Goal: Task Accomplishment & Management: Use online tool/utility

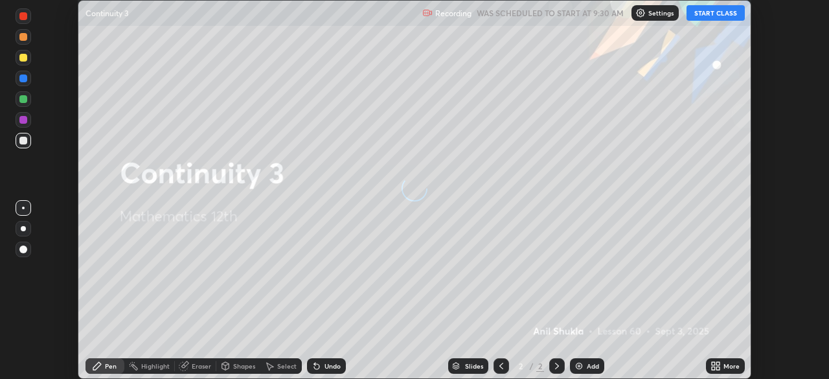
scroll to position [379, 829]
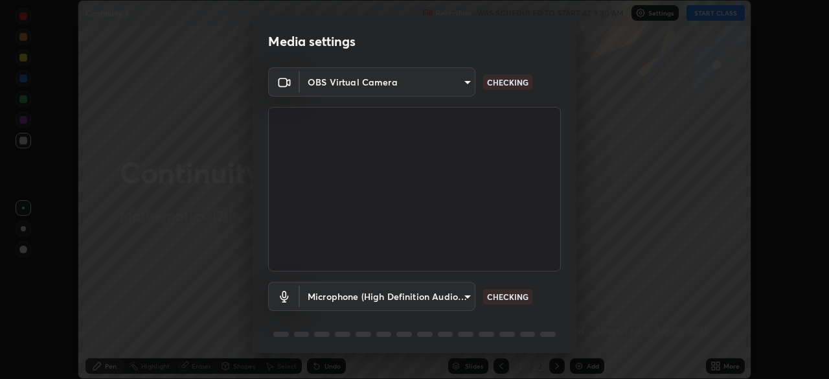
type input "c35a285883de36ed13854a1fbed0525b0d3f8b863e97d5e3b573df760e09333d"
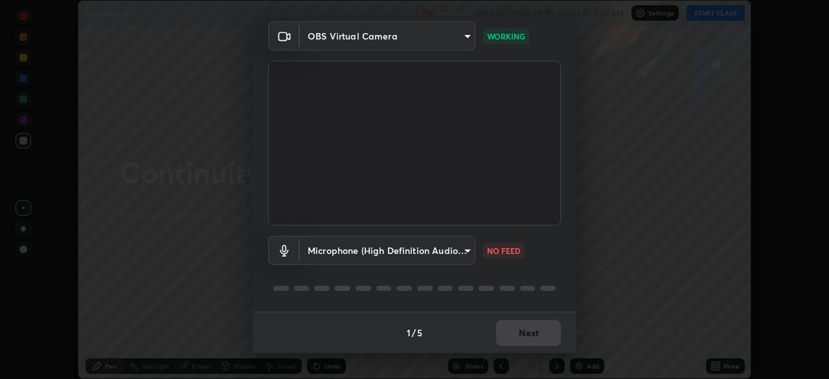
click at [466, 249] on body "Erase all Continuity 3 Recording WAS SCHEDULED TO START AT 9:30 AM Settings STA…" at bounding box center [414, 189] width 829 height 379
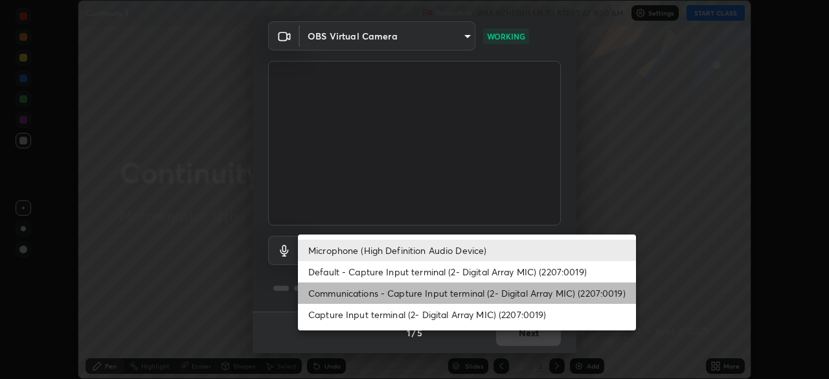
click at [397, 291] on li "Communications - Capture Input terminal (2- Digital Array MIC) (2207:0019)" at bounding box center [467, 292] width 338 height 21
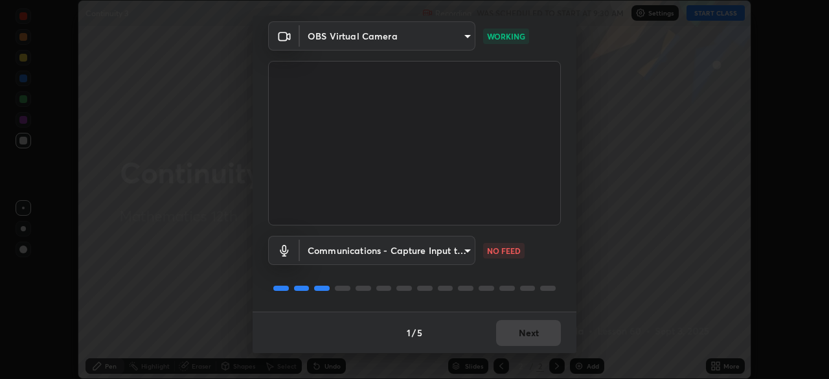
click at [464, 252] on body "Erase all Continuity 3 Recording WAS SCHEDULED TO START AT 9:30 AM Settings STA…" at bounding box center [414, 189] width 829 height 379
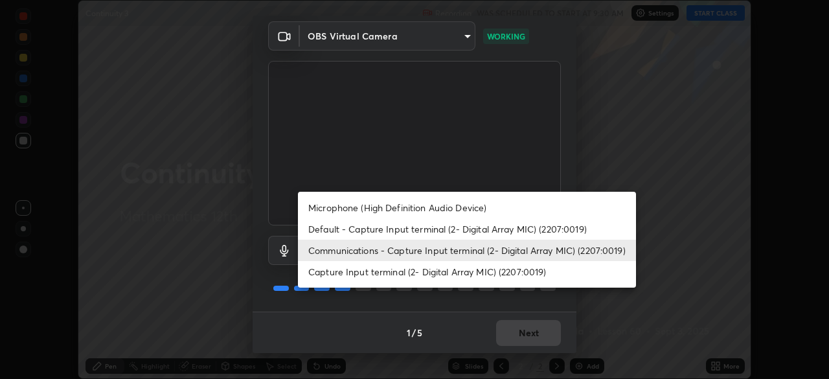
click at [397, 207] on li "Microphone (High Definition Audio Device)" at bounding box center [467, 207] width 338 height 21
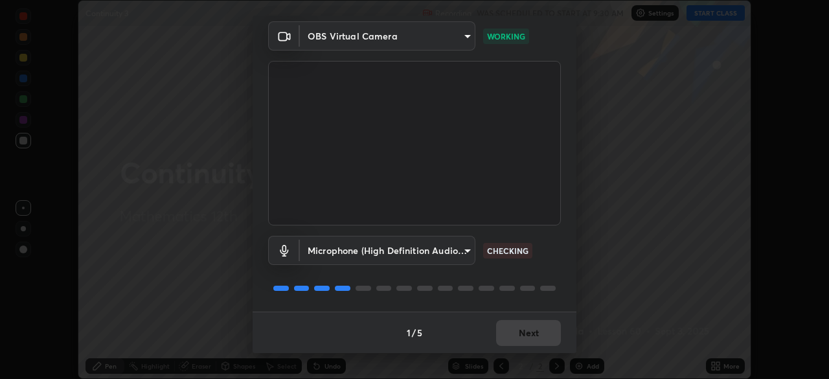
type input "3d334ac0a462d559afaba984711ee6781e2bfd9c7b4003d7f15efc1d03da94cf"
click at [530, 331] on button "Next" at bounding box center [528, 333] width 65 height 26
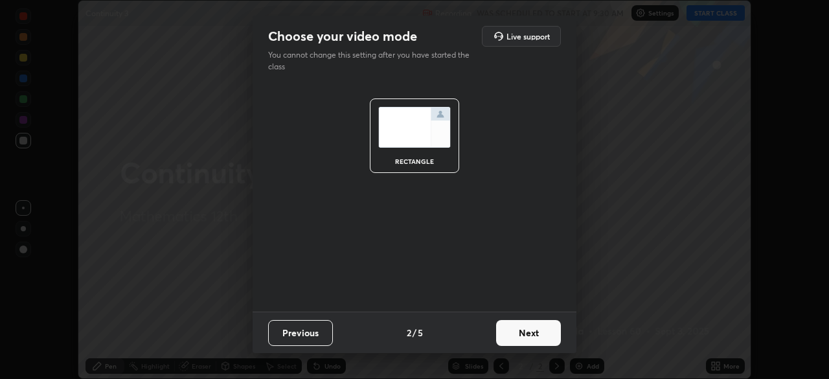
click at [535, 335] on button "Next" at bounding box center [528, 333] width 65 height 26
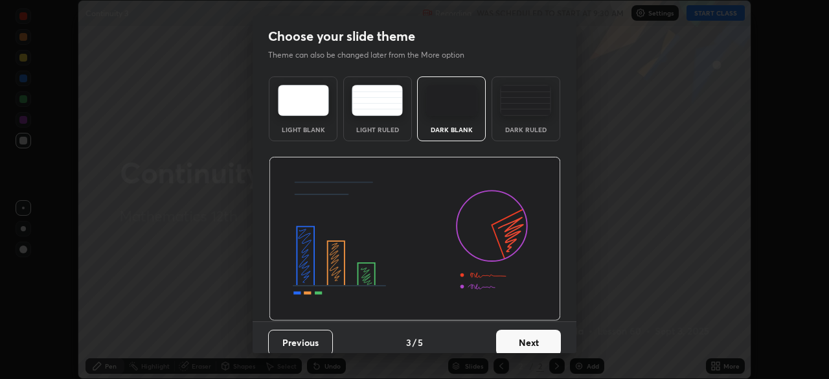
click at [539, 337] on button "Next" at bounding box center [528, 343] width 65 height 26
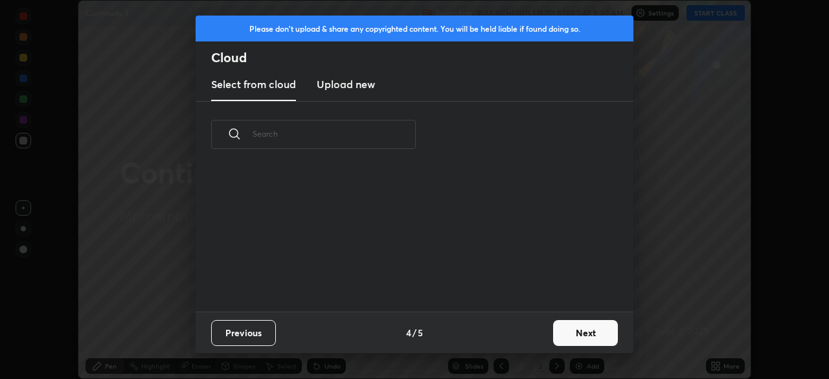
click at [580, 333] on button "Next" at bounding box center [585, 333] width 65 height 26
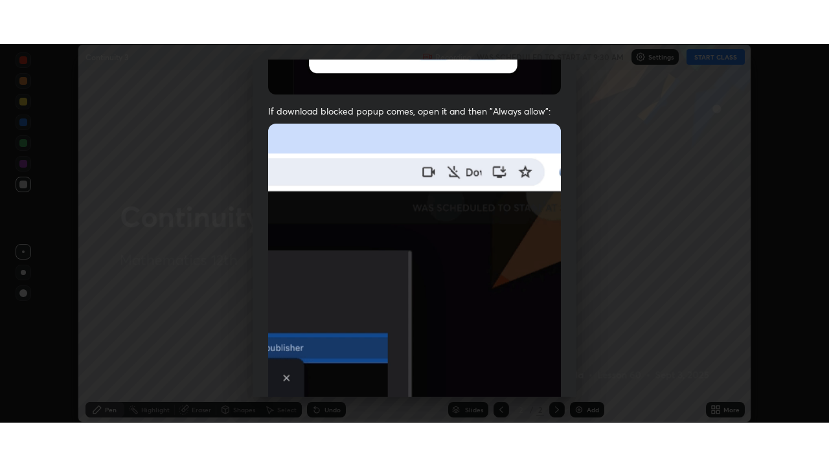
scroll to position [310, 0]
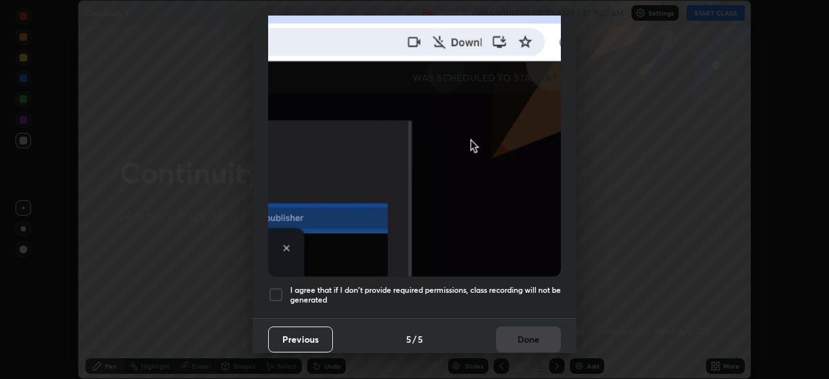
click at [275, 288] on div at bounding box center [276, 295] width 16 height 16
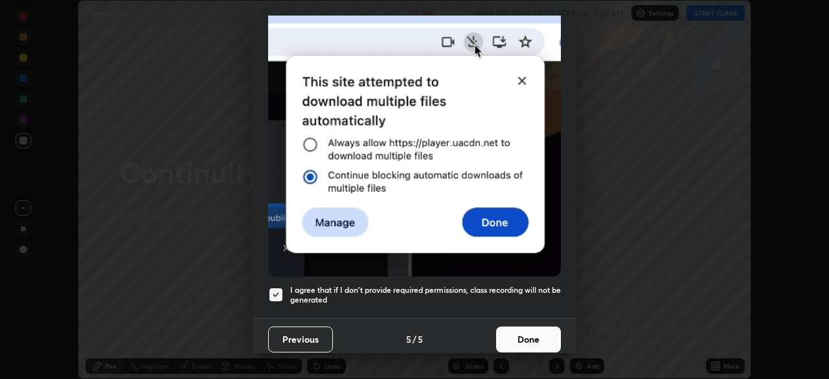
click at [530, 336] on button "Done" at bounding box center [528, 339] width 65 height 26
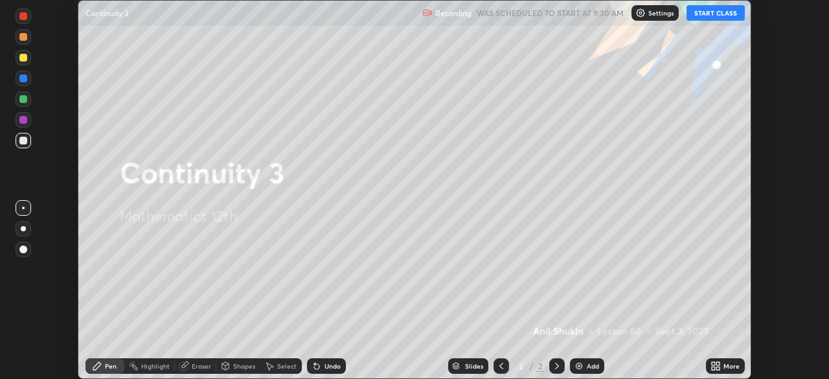
click at [702, 16] on button "START CLASS" at bounding box center [715, 13] width 58 height 16
click at [719, 366] on icon at bounding box center [715, 366] width 10 height 10
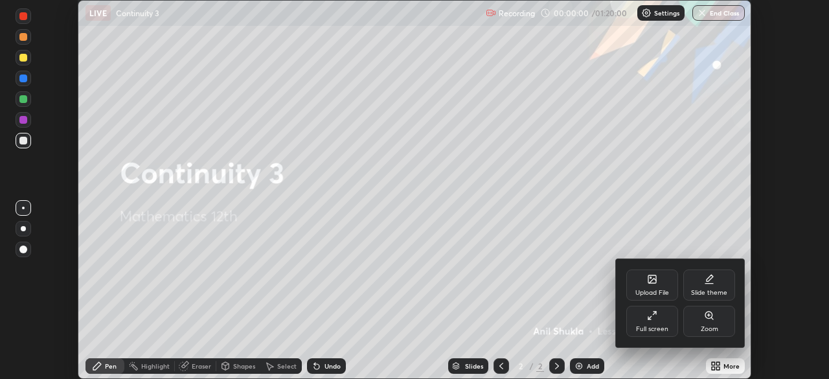
click at [662, 317] on div "Full screen" at bounding box center [652, 321] width 52 height 31
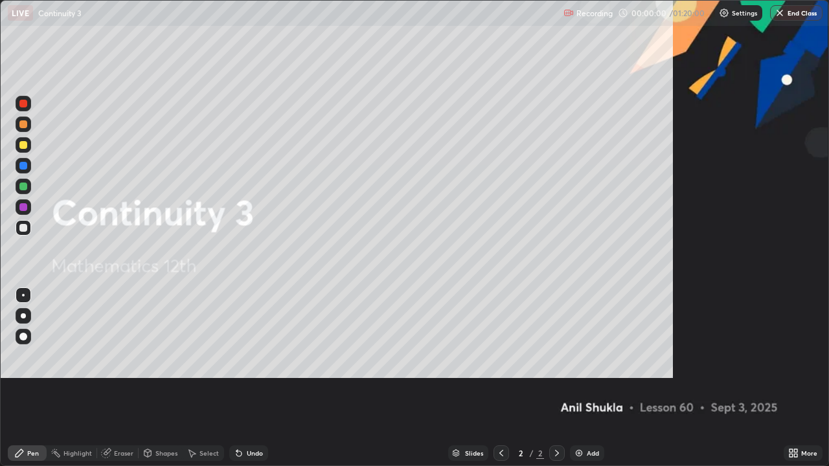
scroll to position [466, 829]
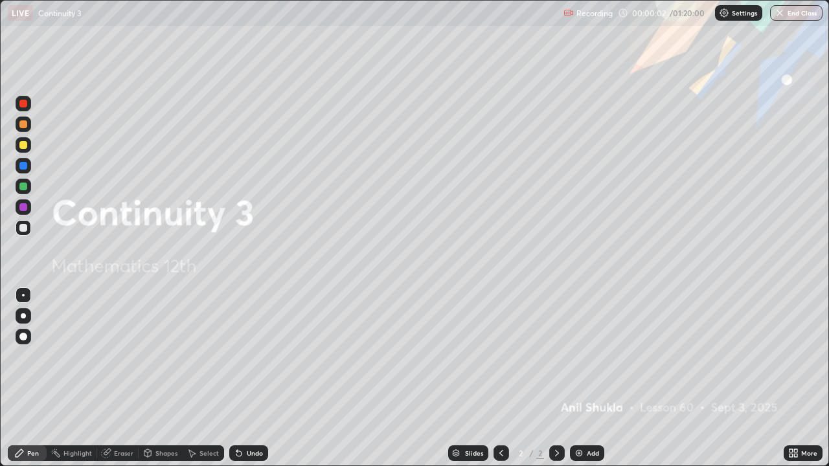
click at [23, 148] on div at bounding box center [23, 145] width 8 height 8
click at [23, 316] on div at bounding box center [23, 315] width 5 height 5
click at [557, 378] on icon at bounding box center [557, 453] width 10 height 10
click at [578, 378] on img at bounding box center [579, 453] width 10 height 10
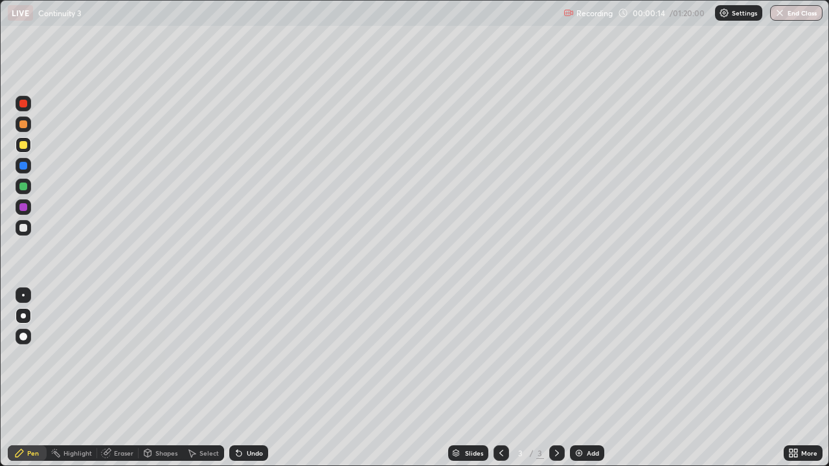
click at [254, 378] on div "Undo" at bounding box center [255, 453] width 16 height 6
click at [251, 378] on div "Undo" at bounding box center [255, 453] width 16 height 6
click at [242, 378] on div "Undo" at bounding box center [246, 453] width 44 height 26
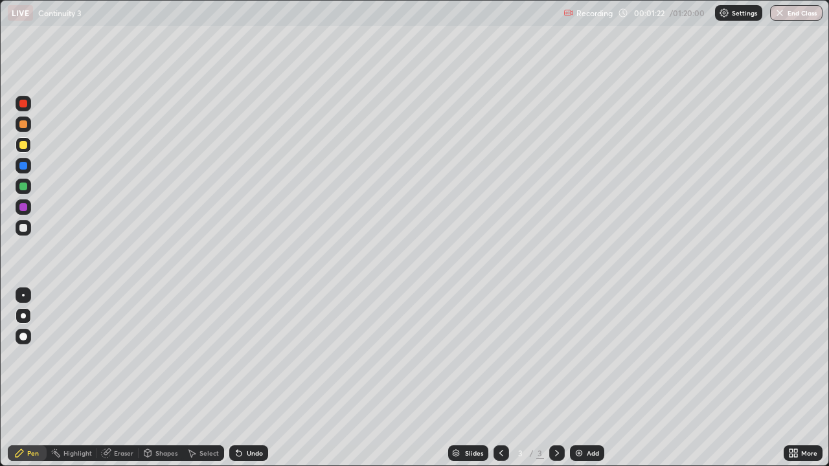
click at [23, 230] on div at bounding box center [23, 228] width 8 height 8
click at [23, 226] on div at bounding box center [23, 228] width 8 height 8
click at [25, 126] on div at bounding box center [23, 124] width 8 height 8
click at [253, 378] on div "Undo" at bounding box center [255, 453] width 16 height 6
click at [257, 378] on div "Undo" at bounding box center [255, 453] width 16 height 6
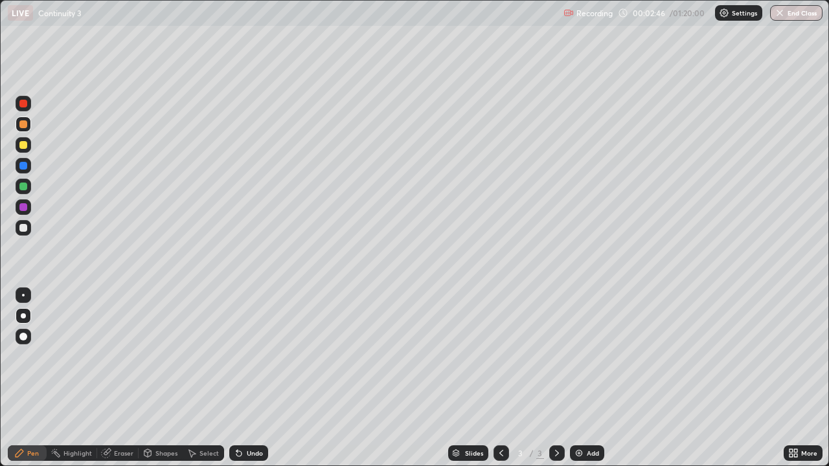
click at [250, 378] on div "Undo" at bounding box center [255, 453] width 16 height 6
click at [249, 378] on div "Undo" at bounding box center [255, 453] width 16 height 6
click at [256, 378] on div "Undo" at bounding box center [255, 453] width 16 height 6
click at [257, 378] on div "Undo" at bounding box center [255, 453] width 16 height 6
click at [25, 186] on div at bounding box center [23, 187] width 8 height 8
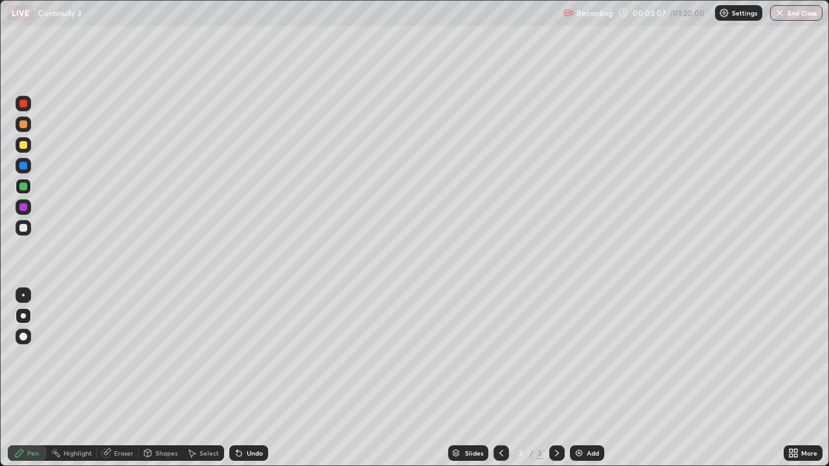
click at [168, 378] on div "Shapes" at bounding box center [166, 453] width 22 height 6
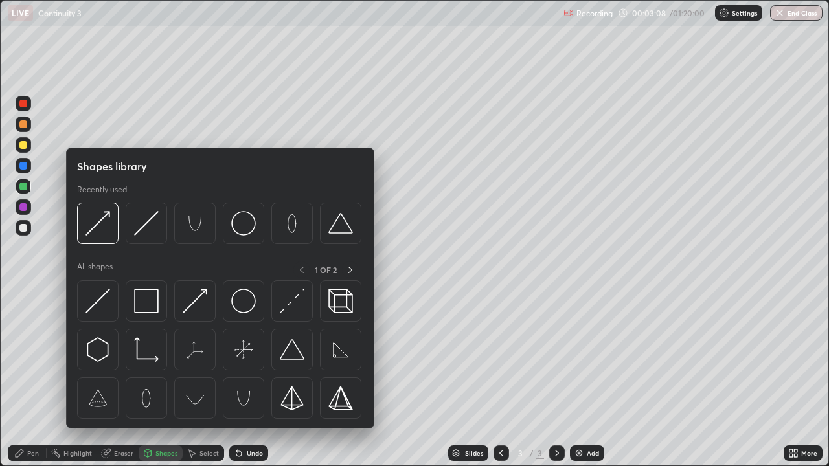
click at [124, 378] on div "Eraser" at bounding box center [117, 453] width 41 height 16
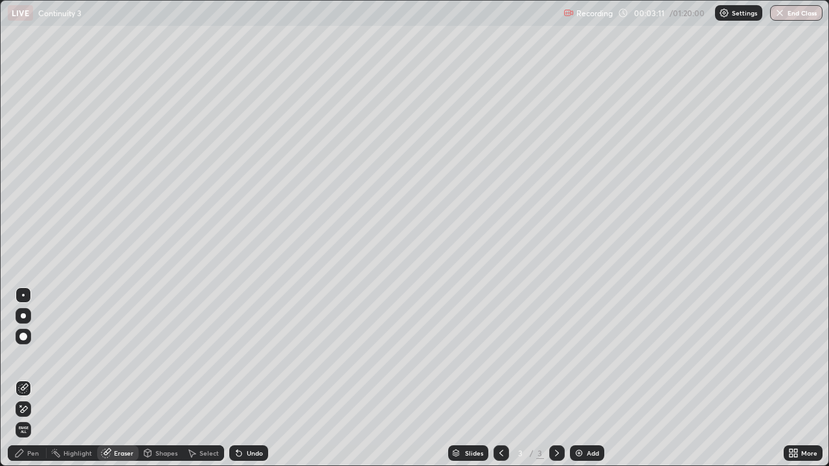
click at [36, 378] on div "Pen" at bounding box center [33, 453] width 12 height 6
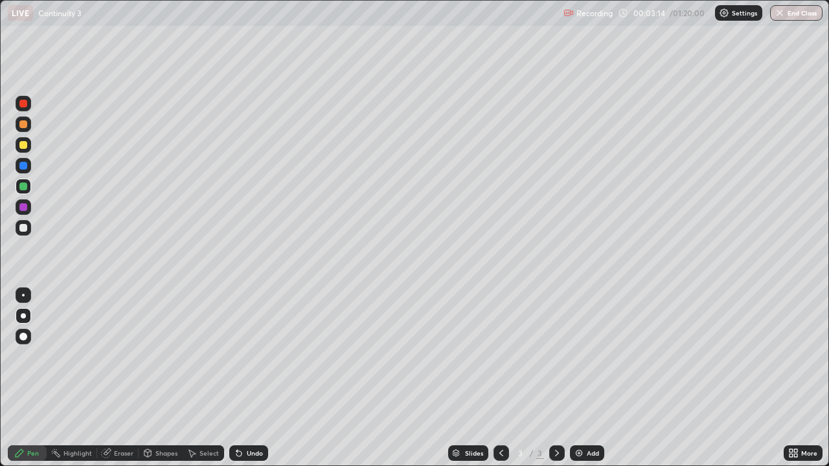
click at [425, 378] on div "Slides 3 / 3 Add" at bounding box center [525, 453] width 515 height 26
click at [424, 378] on div "Slides 3 / 3 Add" at bounding box center [525, 453] width 515 height 26
click at [21, 225] on div at bounding box center [23, 228] width 8 height 8
click at [126, 378] on div "Eraser" at bounding box center [123, 453] width 19 height 6
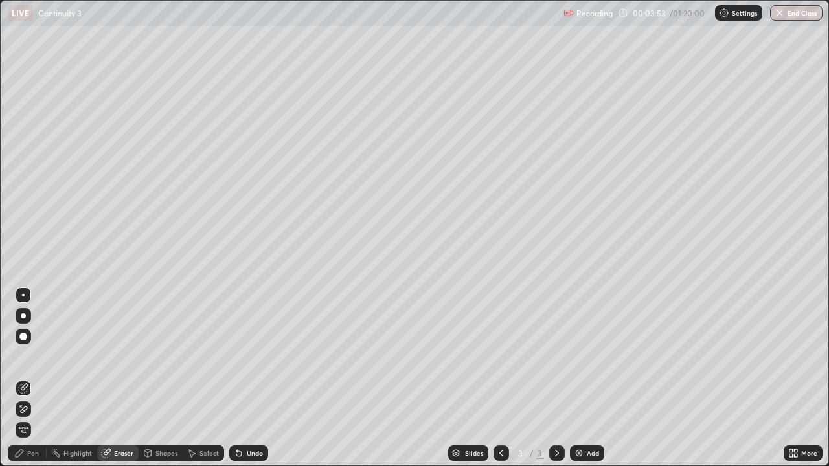
click at [32, 378] on div "Pen" at bounding box center [27, 453] width 39 height 16
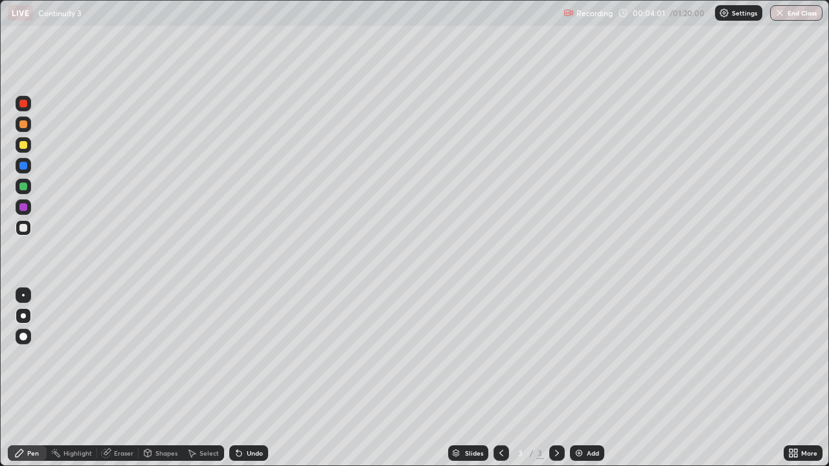
click at [24, 187] on div at bounding box center [23, 187] width 8 height 8
click at [26, 186] on div at bounding box center [23, 187] width 8 height 8
click at [254, 378] on div "Undo" at bounding box center [255, 453] width 16 height 6
click at [26, 210] on div at bounding box center [23, 207] width 8 height 8
click at [117, 378] on div "Eraser" at bounding box center [123, 453] width 19 height 6
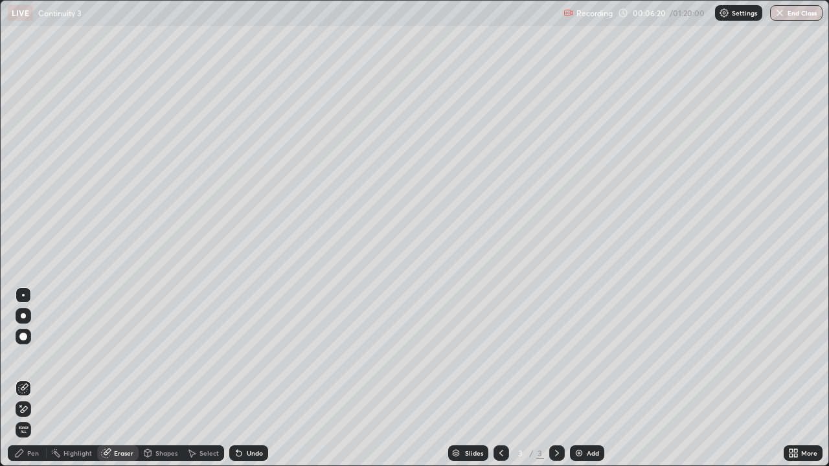
click at [41, 378] on div "Pen" at bounding box center [27, 453] width 39 height 16
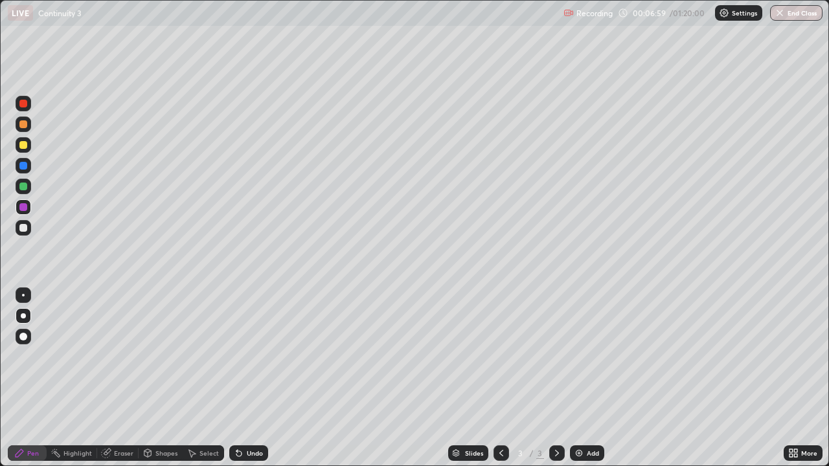
click at [251, 378] on div "Undo" at bounding box center [255, 453] width 16 height 6
click at [127, 378] on div "Eraser" at bounding box center [123, 453] width 19 height 6
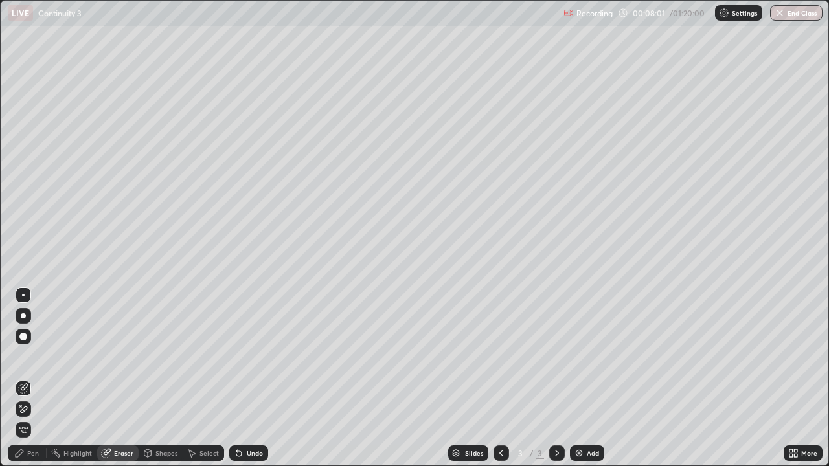
click at [33, 378] on div "Pen" at bounding box center [33, 453] width 12 height 6
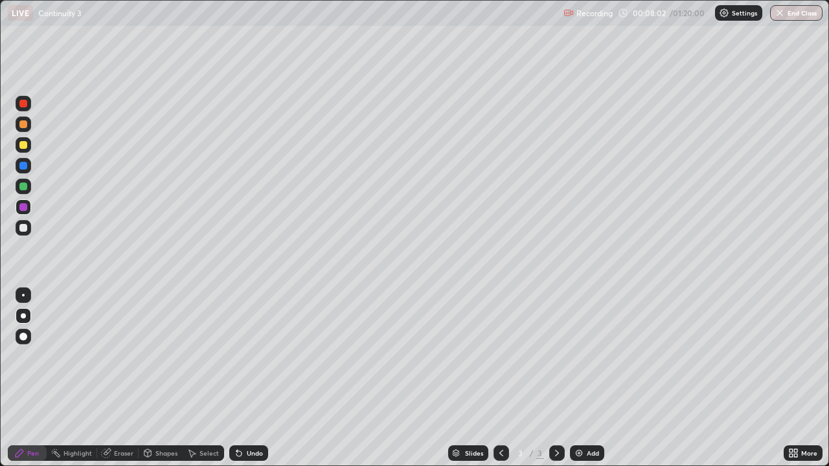
click at [23, 229] on div at bounding box center [23, 228] width 8 height 8
click at [121, 378] on div "Eraser" at bounding box center [123, 453] width 19 height 6
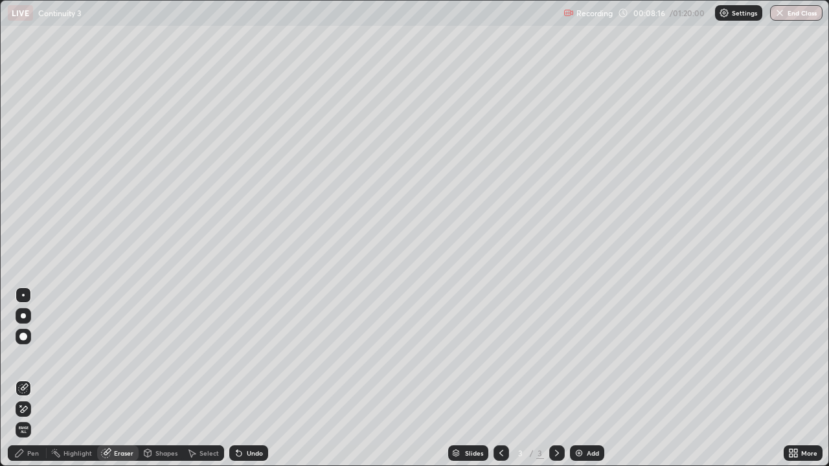
click at [28, 378] on div "Pen" at bounding box center [33, 453] width 12 height 6
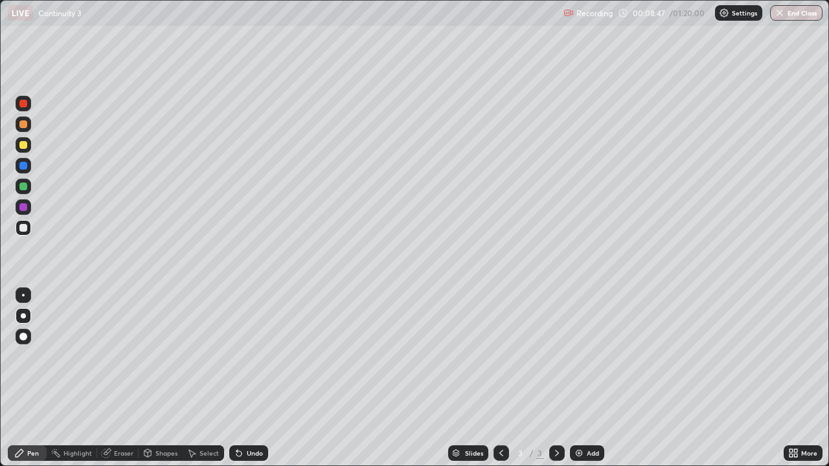
click at [26, 168] on div at bounding box center [23, 166] width 8 height 8
click at [25, 315] on div at bounding box center [23, 315] width 5 height 5
click at [23, 122] on div at bounding box center [23, 124] width 8 height 8
click at [24, 105] on div at bounding box center [23, 104] width 8 height 8
click at [21, 183] on div at bounding box center [23, 187] width 8 height 8
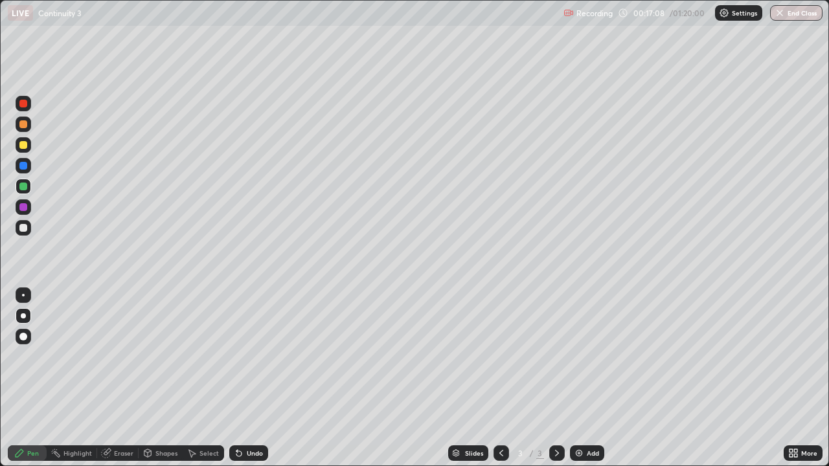
click at [24, 105] on div at bounding box center [23, 104] width 8 height 8
click at [25, 164] on div at bounding box center [23, 166] width 8 height 8
click at [21, 106] on div at bounding box center [23, 104] width 8 height 8
click at [254, 378] on div "Undo" at bounding box center [255, 453] width 16 height 6
click at [25, 125] on div at bounding box center [23, 124] width 8 height 8
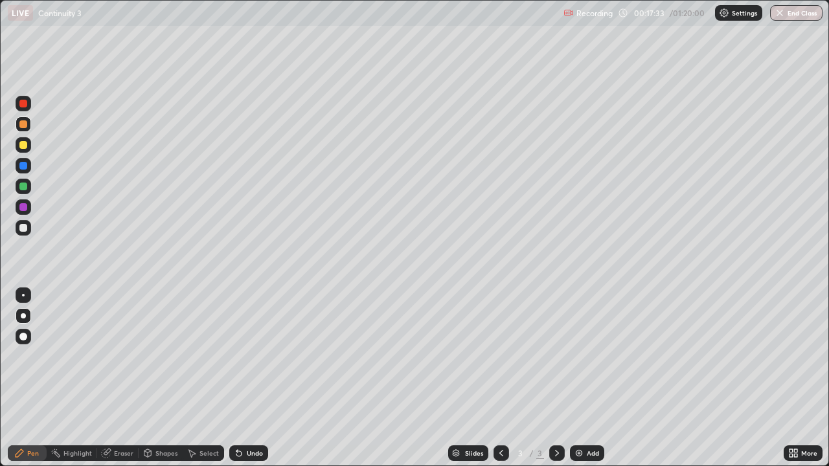
click at [24, 184] on div at bounding box center [23, 187] width 8 height 8
click at [250, 378] on div "Undo" at bounding box center [248, 453] width 39 height 16
click at [23, 144] on div at bounding box center [23, 145] width 8 height 8
click at [24, 126] on div at bounding box center [23, 124] width 8 height 8
click at [23, 188] on div at bounding box center [23, 187] width 8 height 8
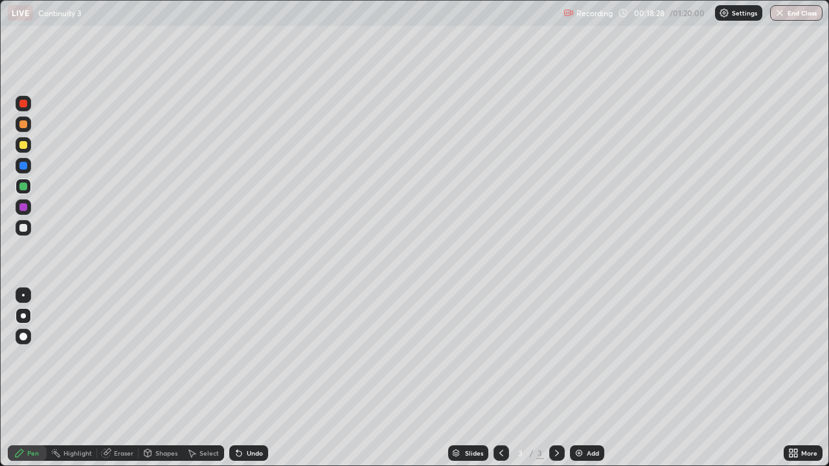
click at [242, 378] on icon at bounding box center [239, 453] width 10 height 10
click at [26, 144] on div at bounding box center [23, 145] width 8 height 8
click at [27, 315] on div at bounding box center [24, 316] width 16 height 16
click at [31, 378] on div "Pen" at bounding box center [27, 453] width 39 height 16
click at [556, 378] on icon at bounding box center [557, 453] width 10 height 10
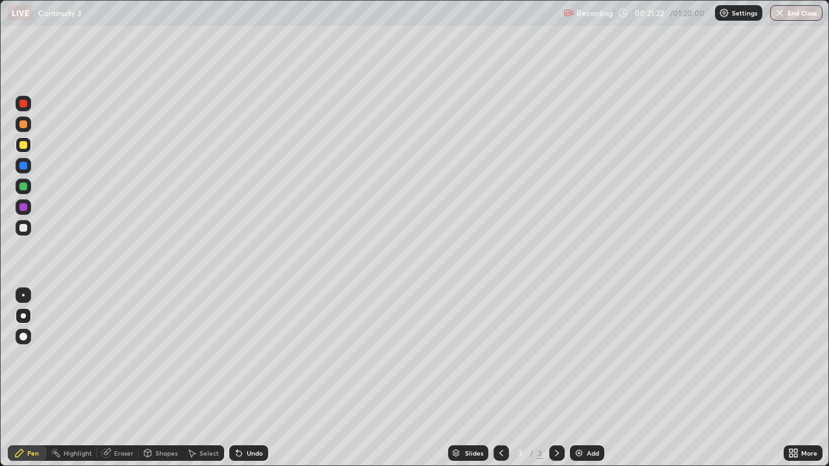
click at [556, 378] on icon at bounding box center [557, 453] width 10 height 10
click at [558, 378] on icon at bounding box center [557, 453] width 10 height 10
click at [587, 378] on div "Add" at bounding box center [593, 453] width 12 height 6
click at [21, 146] on div at bounding box center [23, 145] width 8 height 8
click at [496, 378] on div at bounding box center [501, 453] width 16 height 16
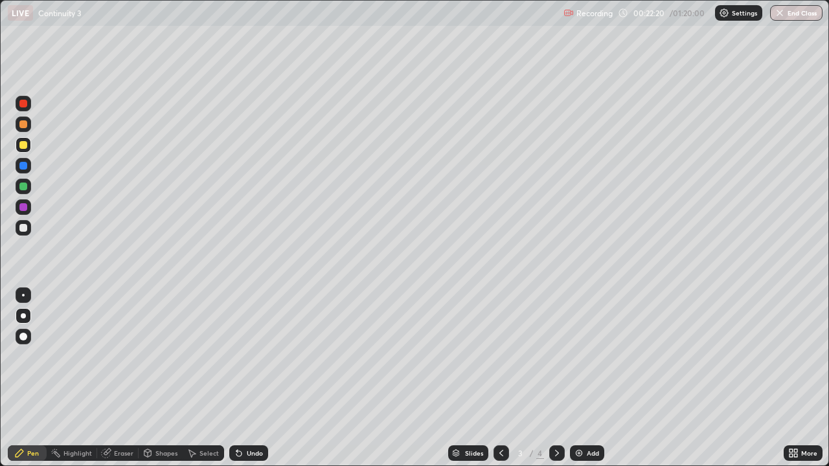
click at [556, 378] on icon at bounding box center [557, 453] width 10 height 10
click at [26, 230] on div at bounding box center [23, 228] width 8 height 8
click at [24, 146] on div at bounding box center [23, 145] width 8 height 8
click at [23, 143] on div at bounding box center [23, 145] width 8 height 8
click at [557, 378] on icon at bounding box center [557, 453] width 10 height 10
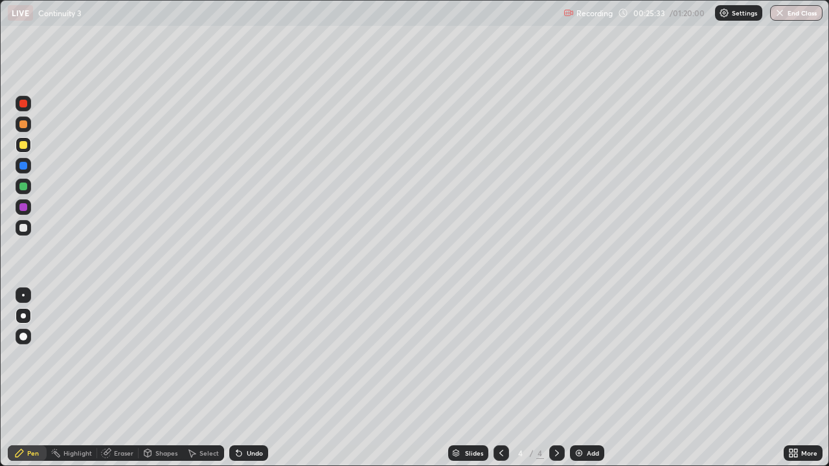
click at [555, 378] on icon at bounding box center [557, 453] width 10 height 10
click at [589, 378] on div "Add" at bounding box center [593, 453] width 12 height 6
click at [500, 378] on icon at bounding box center [501, 453] width 10 height 10
click at [552, 378] on icon at bounding box center [557, 453] width 10 height 10
click at [251, 378] on div "Undo" at bounding box center [255, 453] width 16 height 6
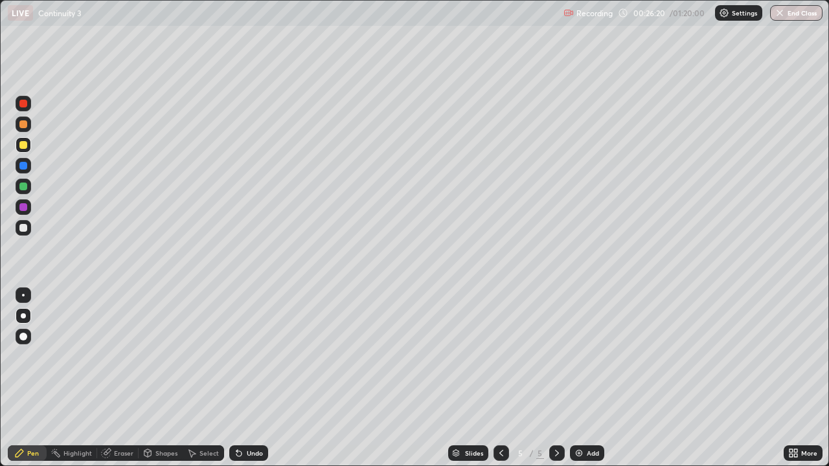
click at [252, 378] on div "Undo" at bounding box center [255, 453] width 16 height 6
click at [25, 227] on div at bounding box center [23, 228] width 8 height 8
click at [22, 228] on div at bounding box center [23, 228] width 8 height 8
click at [253, 378] on div "Undo" at bounding box center [255, 453] width 16 height 6
click at [23, 188] on div at bounding box center [23, 187] width 8 height 8
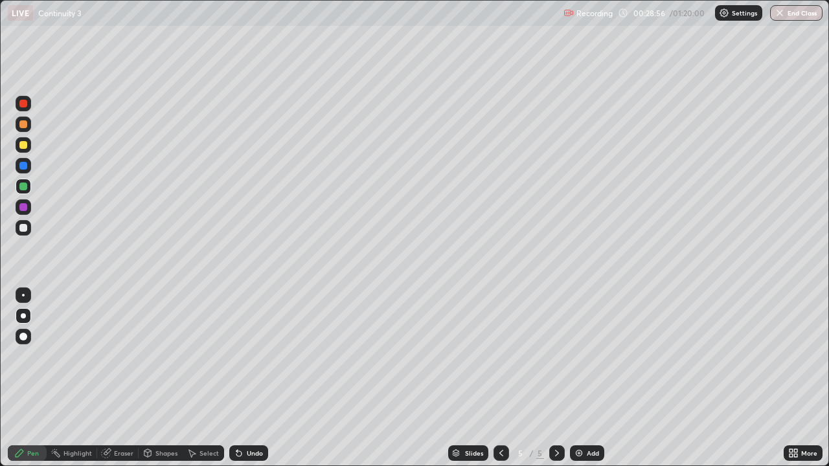
click at [122, 378] on div "Eraser" at bounding box center [123, 453] width 19 height 6
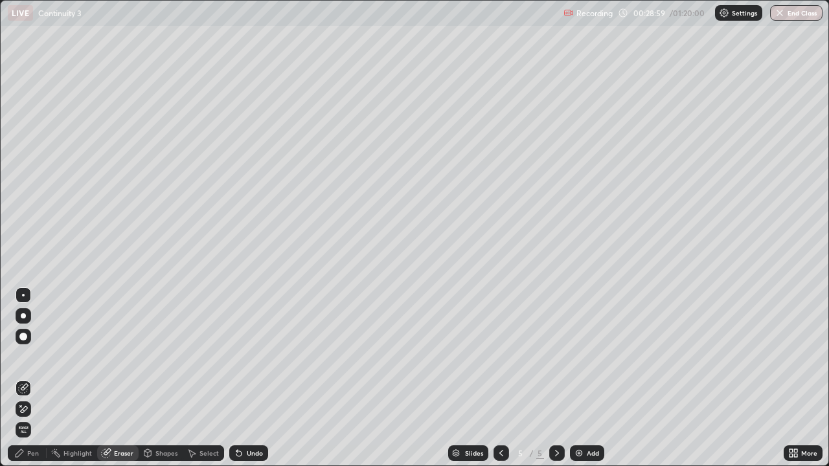
click at [32, 378] on div "Pen" at bounding box center [33, 453] width 12 height 6
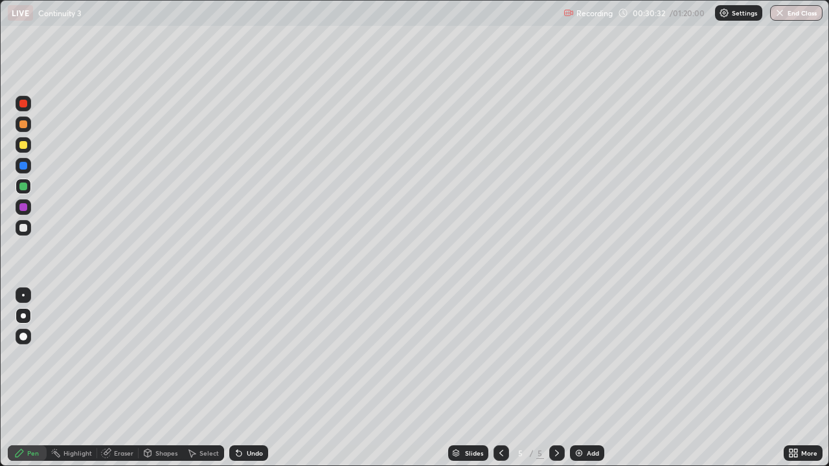
click at [23, 145] on div at bounding box center [23, 145] width 8 height 8
click at [23, 319] on div at bounding box center [24, 316] width 16 height 16
click at [559, 378] on icon at bounding box center [557, 453] width 10 height 10
click at [587, 378] on div "Add" at bounding box center [593, 453] width 12 height 6
click at [503, 378] on icon at bounding box center [501, 453] width 10 height 10
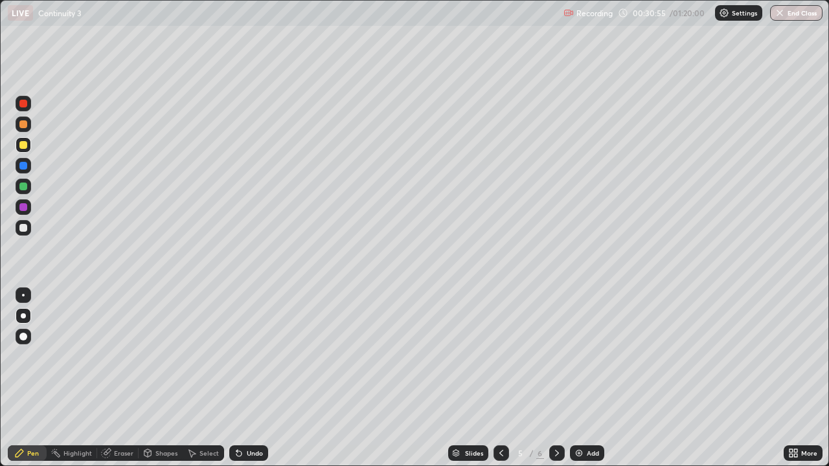
click at [556, 378] on icon at bounding box center [557, 453] width 10 height 10
click at [587, 378] on div "Add" at bounding box center [593, 453] width 12 height 6
click at [507, 378] on div at bounding box center [501, 453] width 16 height 16
click at [24, 227] on div at bounding box center [23, 228] width 8 height 8
click at [23, 146] on div at bounding box center [23, 145] width 8 height 8
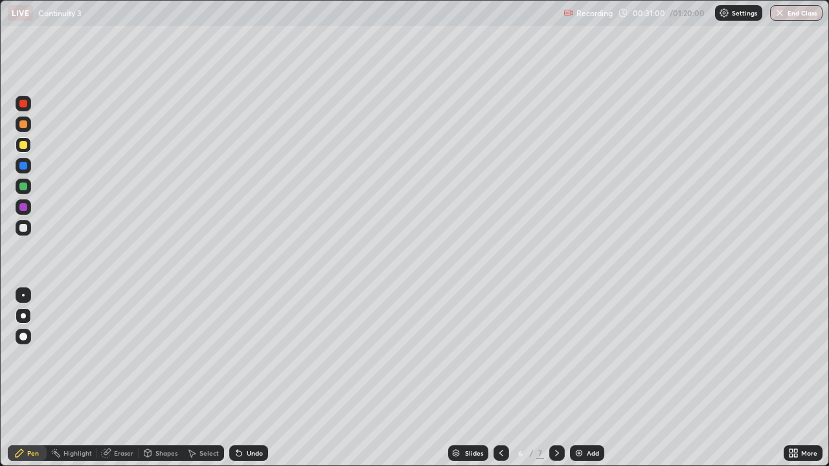
click at [22, 336] on div at bounding box center [23, 337] width 8 height 8
click at [239, 378] on icon at bounding box center [239, 453] width 10 height 10
click at [240, 378] on icon at bounding box center [239, 453] width 10 height 10
click at [23, 230] on div at bounding box center [23, 228] width 8 height 8
click at [23, 207] on div at bounding box center [23, 207] width 8 height 8
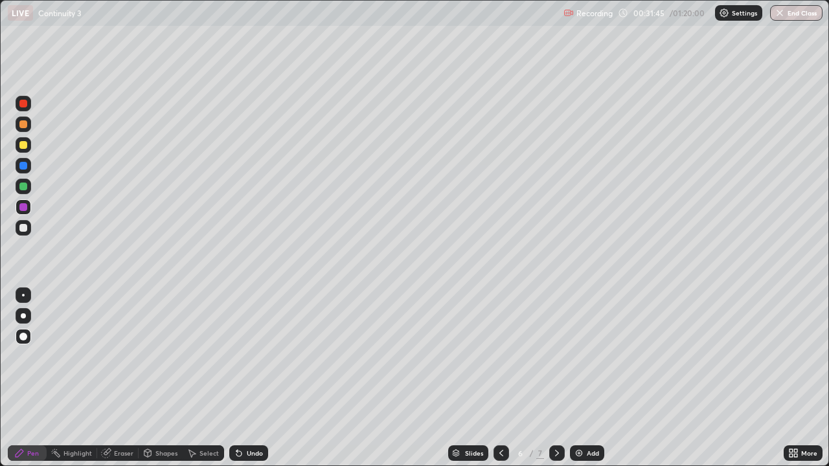
click at [22, 186] on div at bounding box center [23, 187] width 8 height 8
click at [23, 208] on div at bounding box center [23, 207] width 8 height 8
click at [124, 378] on div "Eraser" at bounding box center [123, 453] width 19 height 6
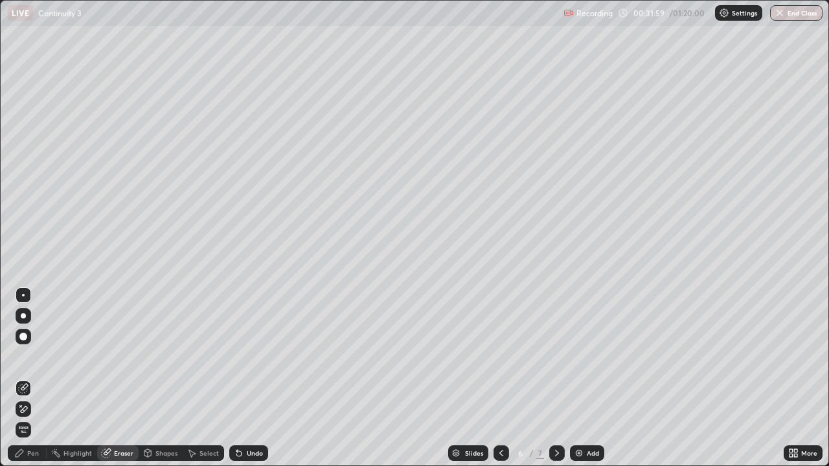
click at [31, 378] on div "Pen" at bounding box center [33, 453] width 12 height 6
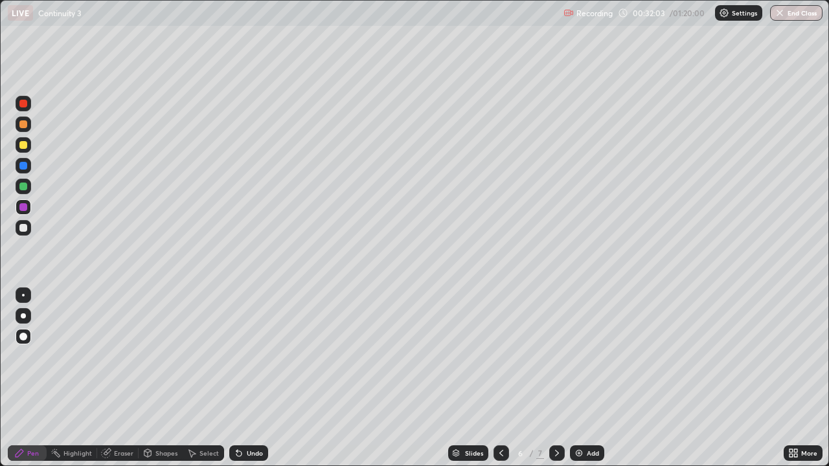
click at [118, 378] on div "Eraser" at bounding box center [123, 453] width 19 height 6
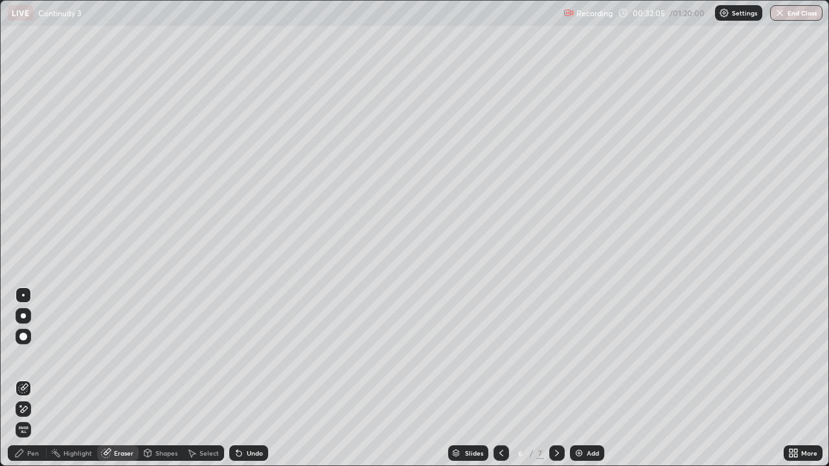
click at [34, 378] on div "Pen" at bounding box center [33, 453] width 12 height 6
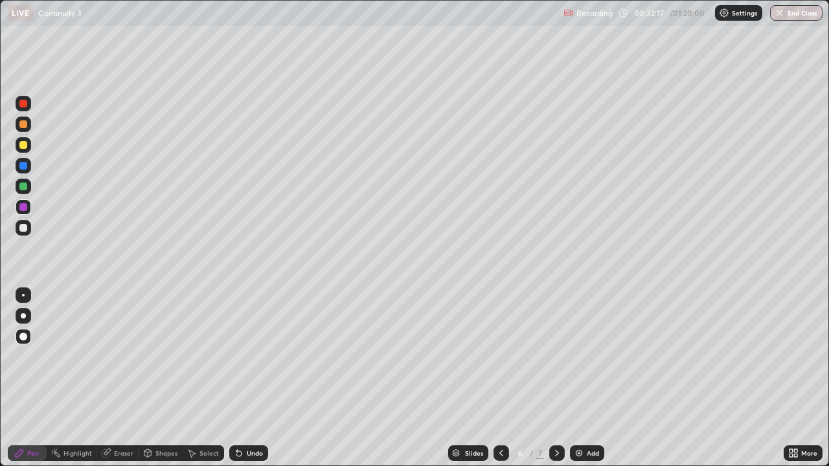
click at [25, 166] on div at bounding box center [23, 166] width 8 height 8
click at [21, 145] on div at bounding box center [23, 145] width 8 height 8
click at [25, 315] on div at bounding box center [23, 315] width 5 height 5
click at [23, 211] on div at bounding box center [24, 207] width 16 height 16
click at [25, 144] on div at bounding box center [23, 145] width 8 height 8
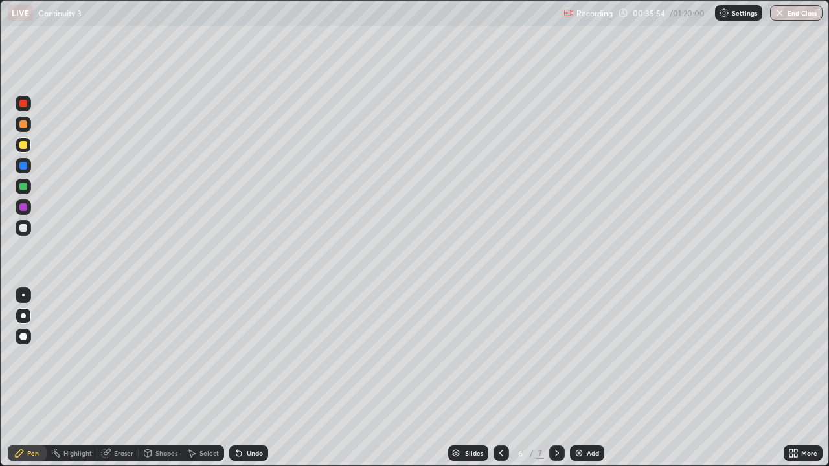
click at [254, 378] on div "Undo" at bounding box center [255, 453] width 16 height 6
click at [24, 315] on div at bounding box center [23, 315] width 5 height 5
click at [562, 378] on div at bounding box center [557, 453] width 16 height 16
click at [583, 378] on div "Add" at bounding box center [587, 453] width 34 height 16
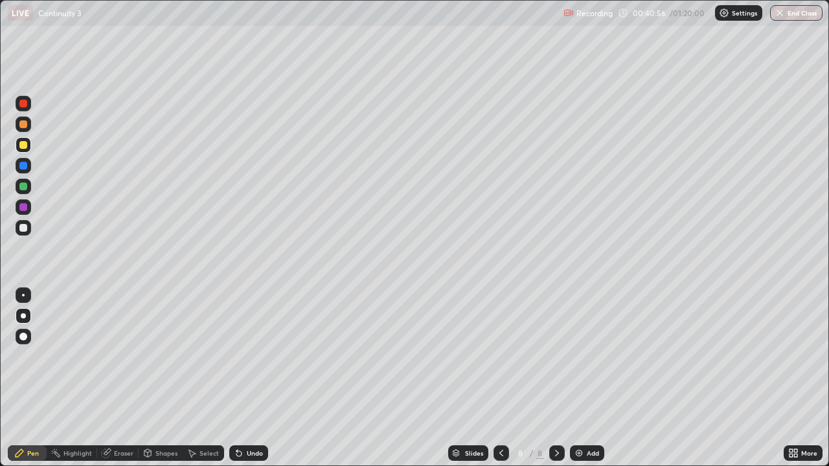
click at [504, 378] on icon at bounding box center [501, 453] width 10 height 10
click at [250, 378] on div "Undo" at bounding box center [255, 453] width 16 height 6
click at [251, 378] on div "Undo" at bounding box center [255, 453] width 16 height 6
click at [250, 378] on div "Undo" at bounding box center [255, 453] width 16 height 6
click at [21, 229] on div at bounding box center [23, 228] width 8 height 8
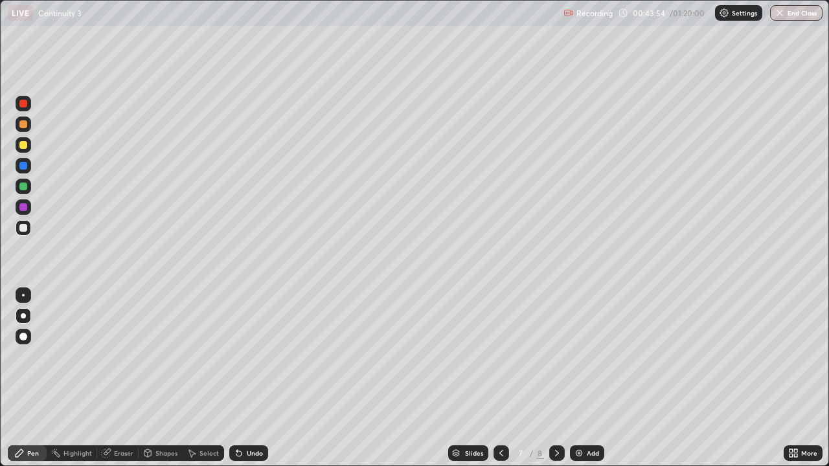
click at [23, 229] on div at bounding box center [23, 228] width 8 height 8
click at [258, 378] on div "Undo" at bounding box center [255, 453] width 16 height 6
click at [254, 378] on div "Undo" at bounding box center [248, 453] width 39 height 16
click at [253, 378] on div "Undo" at bounding box center [248, 453] width 39 height 16
click at [19, 188] on div at bounding box center [23, 187] width 8 height 8
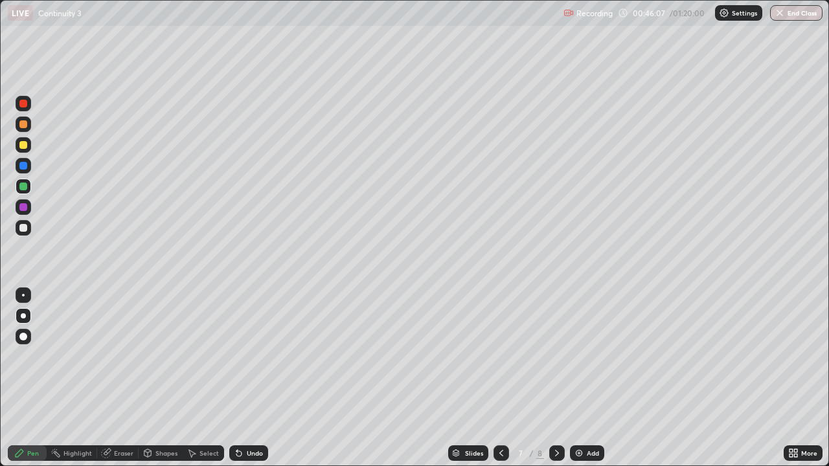
click at [25, 126] on div at bounding box center [23, 124] width 8 height 8
click at [25, 104] on div at bounding box center [23, 104] width 8 height 8
click at [25, 166] on div at bounding box center [23, 166] width 8 height 8
click at [255, 378] on div "Undo" at bounding box center [255, 453] width 16 height 6
click at [252, 378] on div "Undo" at bounding box center [255, 453] width 16 height 6
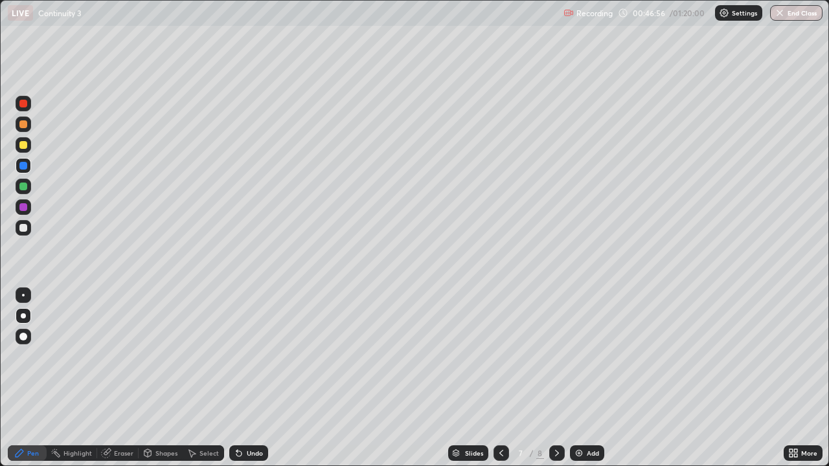
click at [251, 378] on div "Undo" at bounding box center [255, 453] width 16 height 6
click at [25, 227] on div at bounding box center [23, 228] width 8 height 8
click at [26, 187] on div at bounding box center [23, 187] width 8 height 8
click at [25, 166] on div at bounding box center [23, 166] width 8 height 8
click at [23, 189] on div at bounding box center [23, 187] width 8 height 8
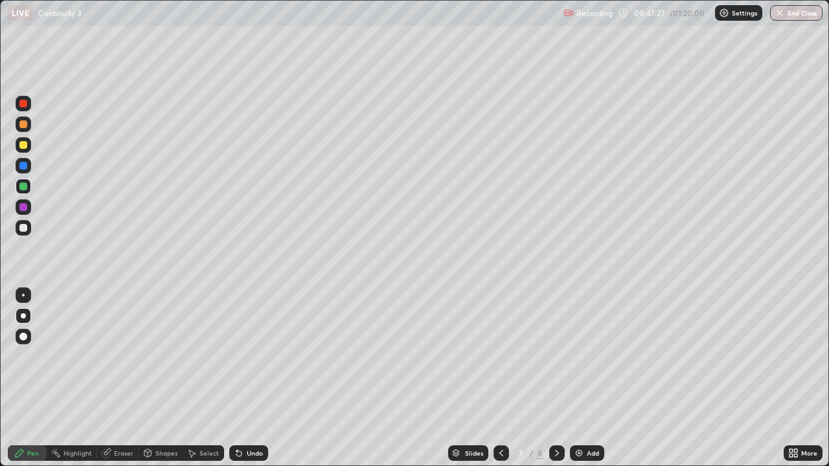
click at [24, 205] on div at bounding box center [23, 207] width 8 height 8
click at [128, 378] on div "Eraser" at bounding box center [123, 453] width 19 height 6
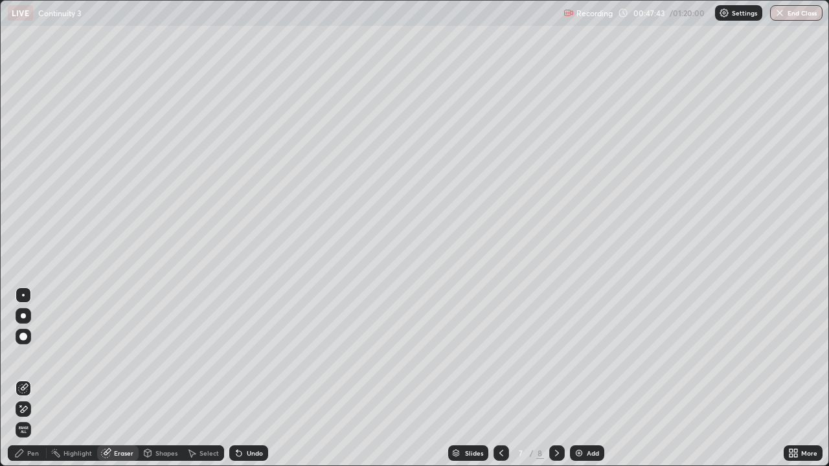
click at [24, 378] on icon at bounding box center [19, 453] width 10 height 10
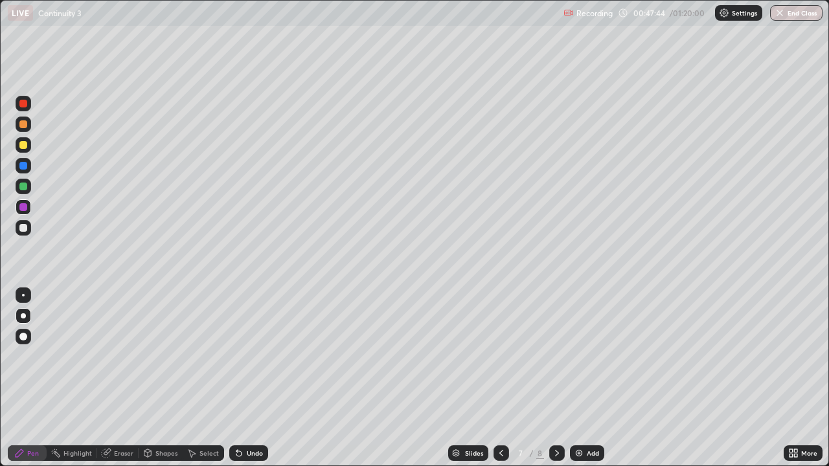
click at [23, 206] on div at bounding box center [23, 207] width 8 height 8
click at [250, 378] on div "Undo" at bounding box center [255, 453] width 16 height 6
click at [247, 378] on div "Undo" at bounding box center [255, 453] width 16 height 6
click at [250, 378] on div "Undo" at bounding box center [255, 453] width 16 height 6
click at [250, 378] on div "Undo" at bounding box center [248, 453] width 39 height 16
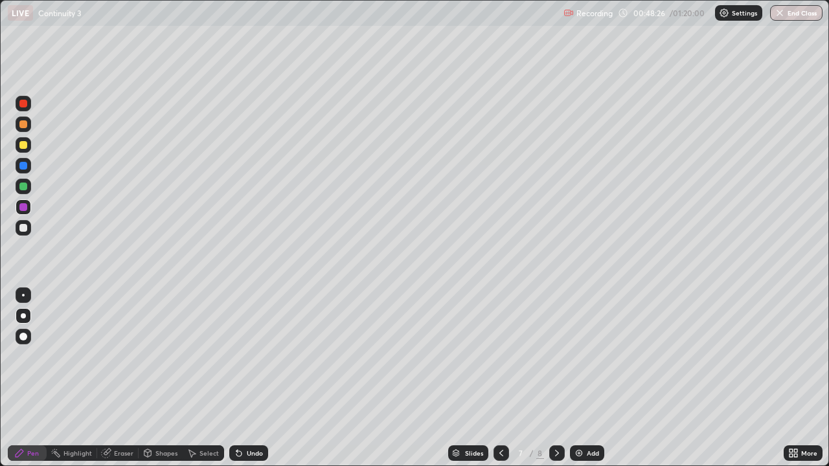
click at [25, 315] on div at bounding box center [23, 315] width 5 height 5
click at [24, 292] on div at bounding box center [24, 295] width 16 height 16
click at [23, 188] on div at bounding box center [23, 187] width 8 height 8
click at [19, 212] on div at bounding box center [24, 207] width 16 height 16
click at [247, 378] on div "Undo" at bounding box center [255, 453] width 16 height 6
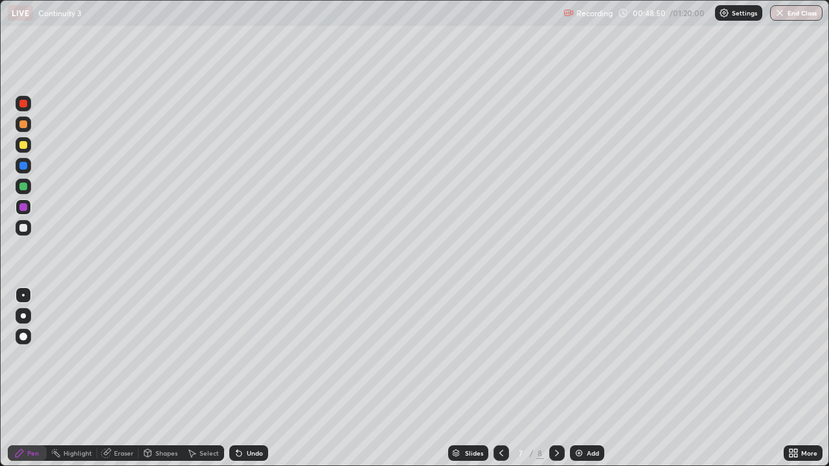
click at [119, 378] on div "Eraser" at bounding box center [123, 453] width 19 height 6
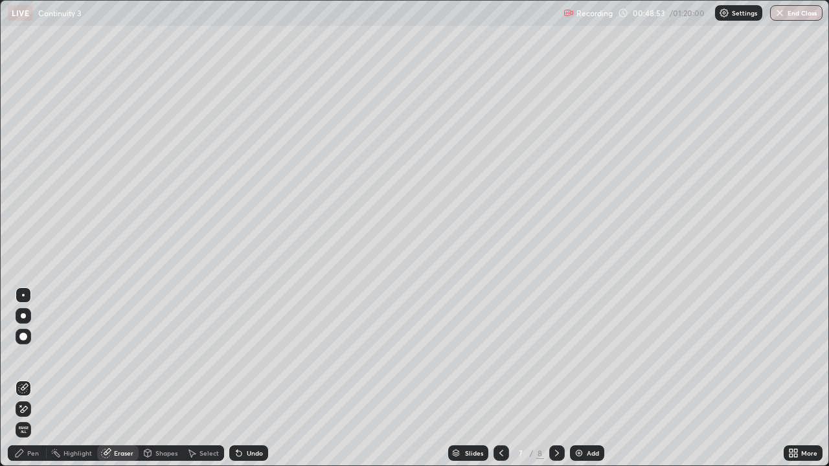
click at [28, 378] on div "Pen" at bounding box center [33, 453] width 12 height 6
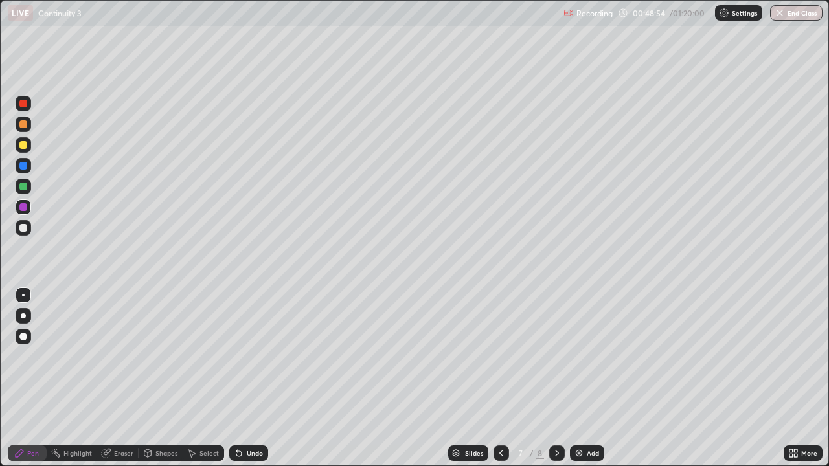
click at [25, 210] on div at bounding box center [23, 207] width 8 height 8
click at [121, 378] on div "Eraser" at bounding box center [123, 453] width 19 height 6
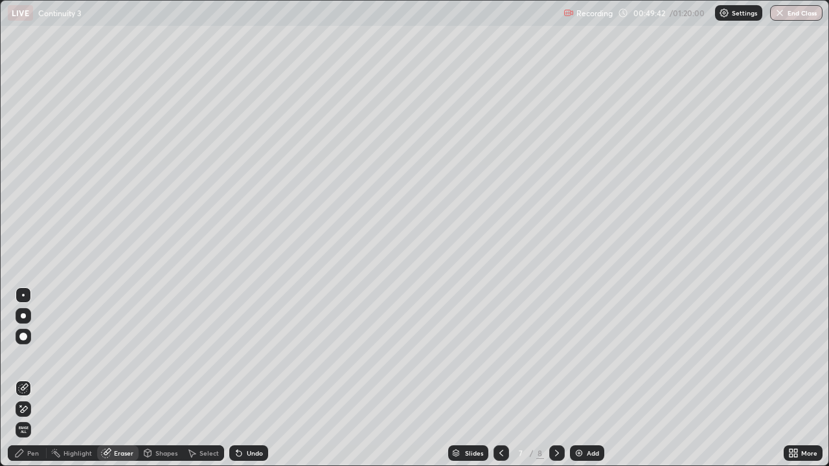
click at [30, 378] on div "Pen" at bounding box center [33, 453] width 12 height 6
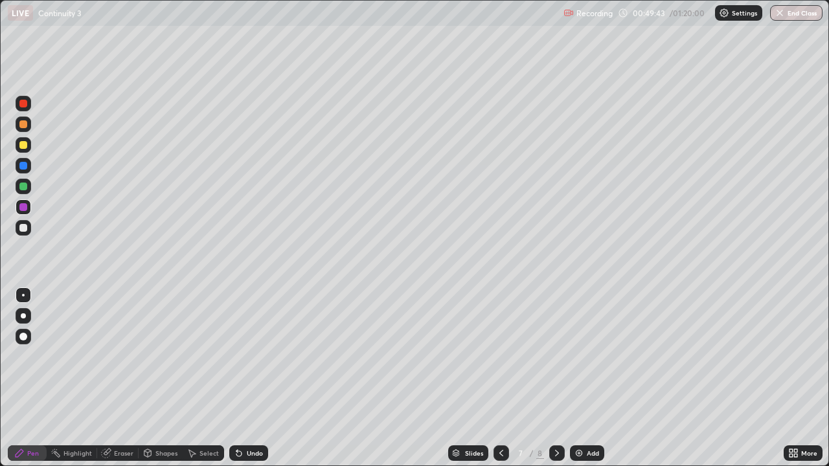
click at [22, 185] on div at bounding box center [23, 187] width 8 height 8
click at [24, 166] on div at bounding box center [23, 166] width 8 height 8
click at [24, 106] on div at bounding box center [23, 104] width 8 height 8
click at [26, 164] on div at bounding box center [23, 166] width 8 height 8
click at [122, 378] on div "Eraser" at bounding box center [123, 453] width 19 height 6
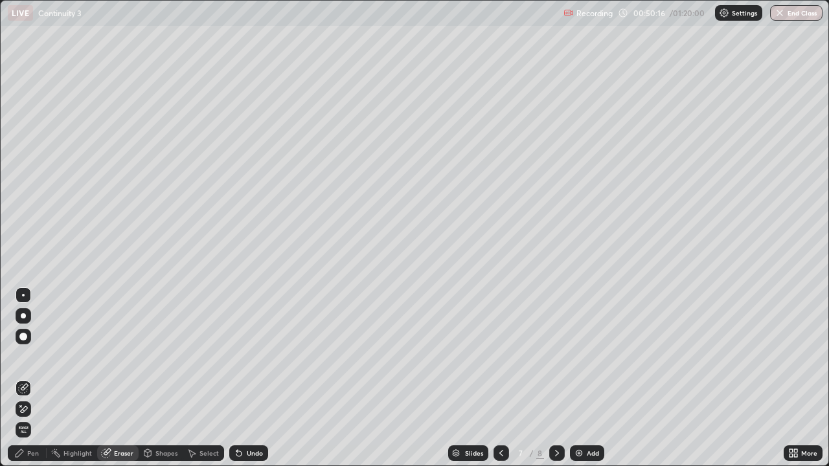
click at [35, 378] on div "Pen" at bounding box center [33, 453] width 12 height 6
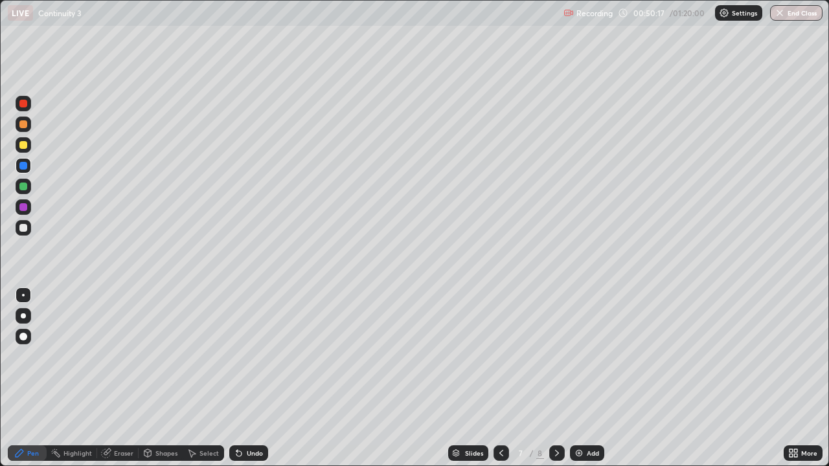
click at [22, 104] on div at bounding box center [23, 104] width 8 height 8
click at [123, 378] on div "Eraser" at bounding box center [123, 453] width 19 height 6
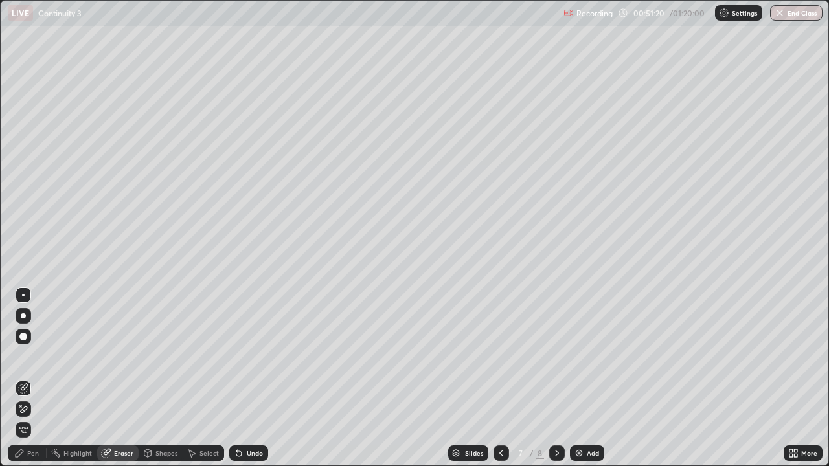
click at [23, 378] on icon at bounding box center [20, 453] width 8 height 8
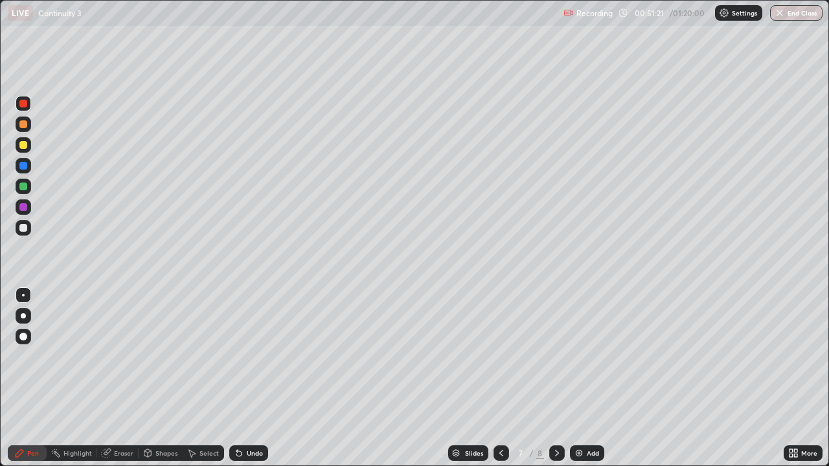
click at [22, 144] on div at bounding box center [23, 145] width 8 height 8
click at [556, 378] on icon at bounding box center [557, 453] width 4 height 6
click at [555, 378] on icon at bounding box center [557, 453] width 4 height 6
click at [21, 148] on div at bounding box center [23, 145] width 8 height 8
click at [23, 317] on div at bounding box center [23, 315] width 5 height 5
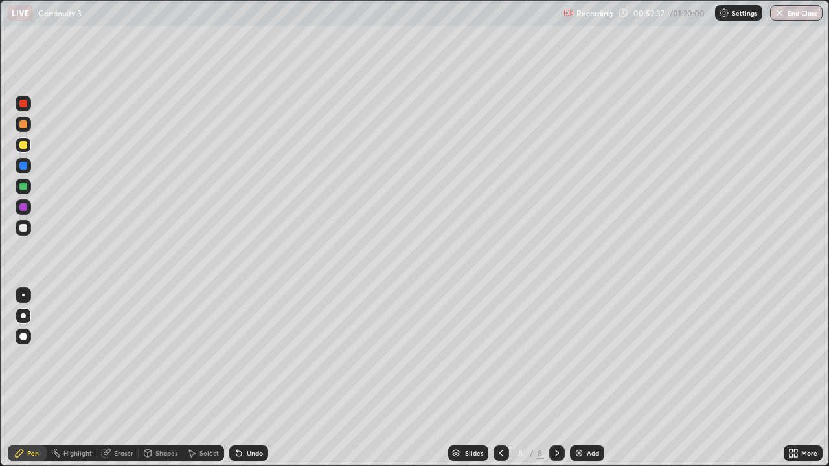
click at [122, 378] on div "Eraser" at bounding box center [123, 453] width 19 height 6
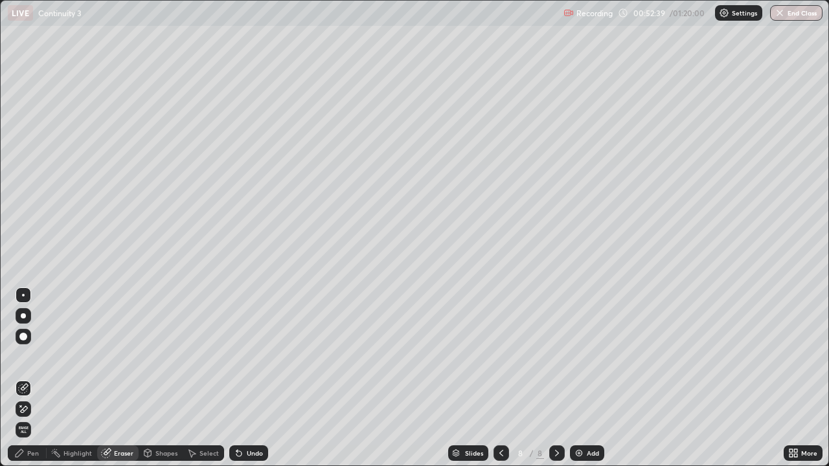
click at [36, 378] on div "Pen" at bounding box center [33, 453] width 12 height 6
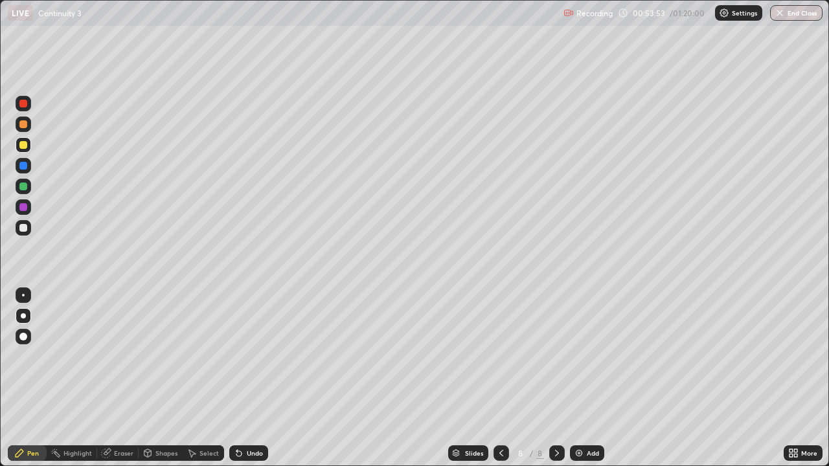
click at [24, 229] on div at bounding box center [23, 228] width 8 height 8
click at [25, 228] on div at bounding box center [23, 228] width 8 height 8
click at [247, 378] on div "Undo" at bounding box center [255, 453] width 16 height 6
click at [244, 378] on div "Undo" at bounding box center [248, 453] width 39 height 16
click at [247, 378] on div "Undo" at bounding box center [255, 453] width 16 height 6
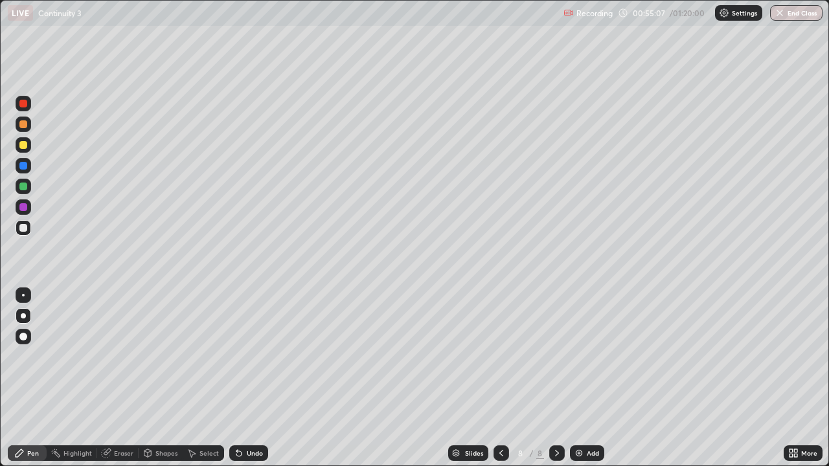
click at [247, 378] on div "Undo" at bounding box center [255, 453] width 16 height 6
click at [21, 210] on div at bounding box center [23, 207] width 8 height 8
click at [24, 230] on div at bounding box center [23, 228] width 8 height 8
click at [248, 378] on div "Undo" at bounding box center [255, 453] width 16 height 6
click at [246, 378] on div "Undo" at bounding box center [248, 453] width 39 height 16
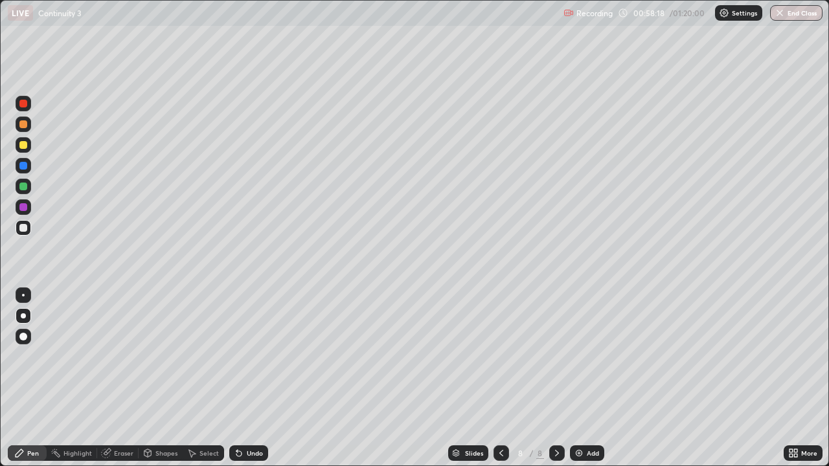
click at [247, 378] on div "Undo" at bounding box center [255, 453] width 16 height 6
click at [249, 378] on div "Undo" at bounding box center [255, 453] width 16 height 6
click at [23, 207] on div at bounding box center [23, 207] width 8 height 8
click at [23, 299] on div at bounding box center [24, 295] width 16 height 16
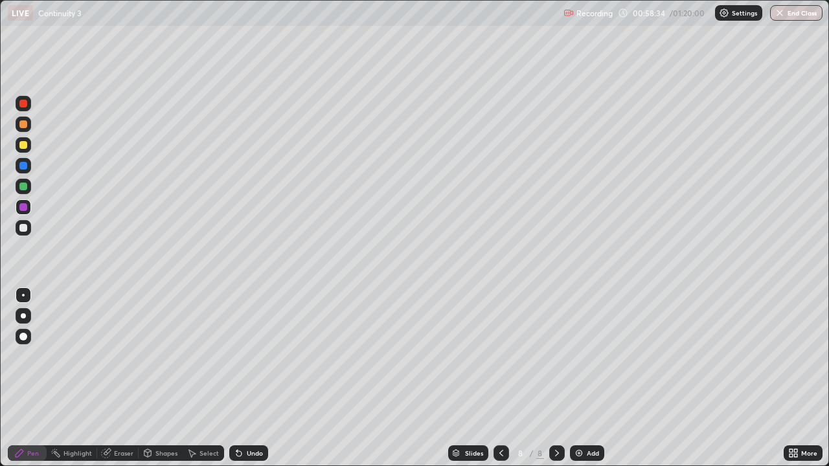
click at [22, 313] on div at bounding box center [23, 315] width 5 height 5
click at [23, 229] on div at bounding box center [23, 228] width 8 height 8
click at [25, 209] on div at bounding box center [23, 207] width 8 height 8
click at [23, 297] on div at bounding box center [24, 295] width 16 height 16
click at [23, 230] on div at bounding box center [23, 228] width 8 height 8
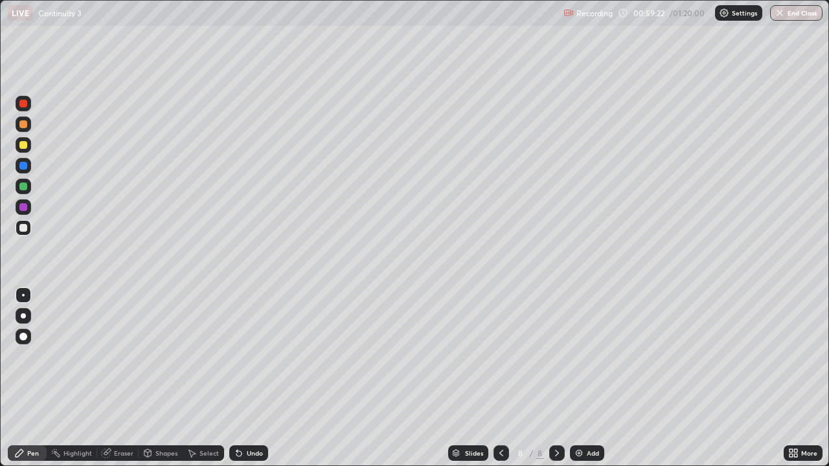
click at [24, 316] on div at bounding box center [23, 315] width 5 height 5
click at [126, 378] on div "Eraser" at bounding box center [123, 453] width 19 height 6
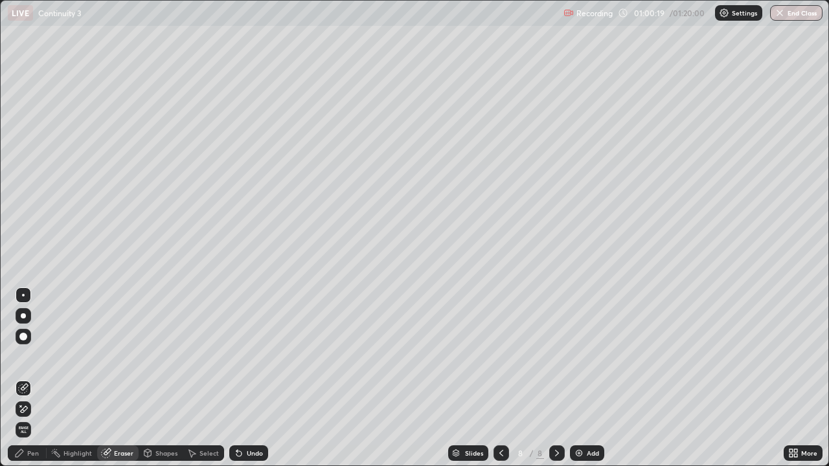
click at [30, 378] on div "Pen" at bounding box center [33, 453] width 12 height 6
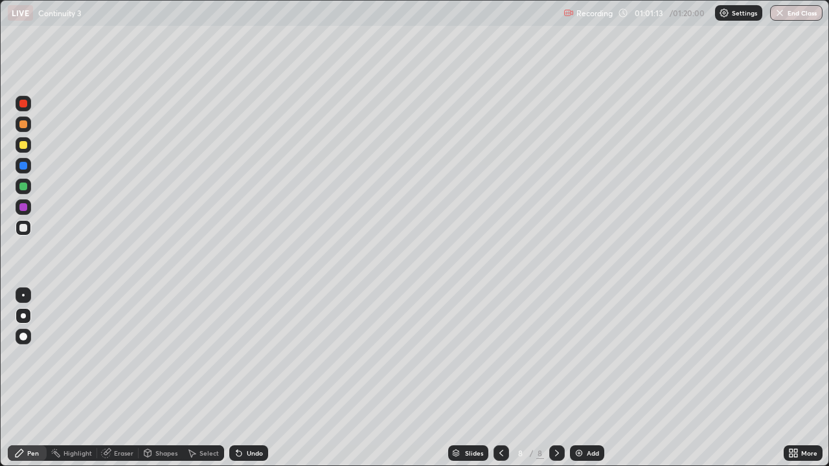
click at [23, 144] on div at bounding box center [23, 145] width 8 height 8
click at [21, 317] on div at bounding box center [23, 315] width 5 height 5
click at [556, 378] on icon at bounding box center [557, 453] width 10 height 10
click at [587, 378] on div "Add" at bounding box center [593, 453] width 12 height 6
click at [247, 378] on div "Undo" at bounding box center [255, 453] width 16 height 6
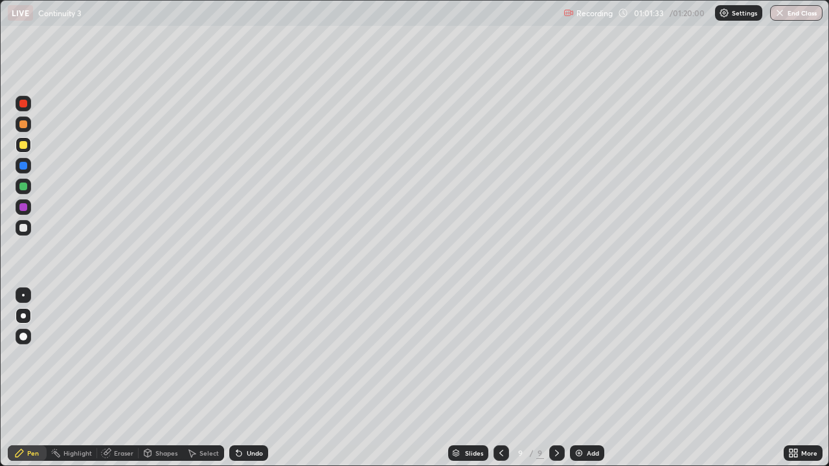
click at [243, 378] on div "Undo" at bounding box center [248, 453] width 39 height 16
click at [242, 378] on div "Undo" at bounding box center [248, 453] width 39 height 16
click at [243, 378] on div "Undo" at bounding box center [248, 453] width 39 height 16
click at [245, 378] on div "Undo" at bounding box center [248, 453] width 39 height 16
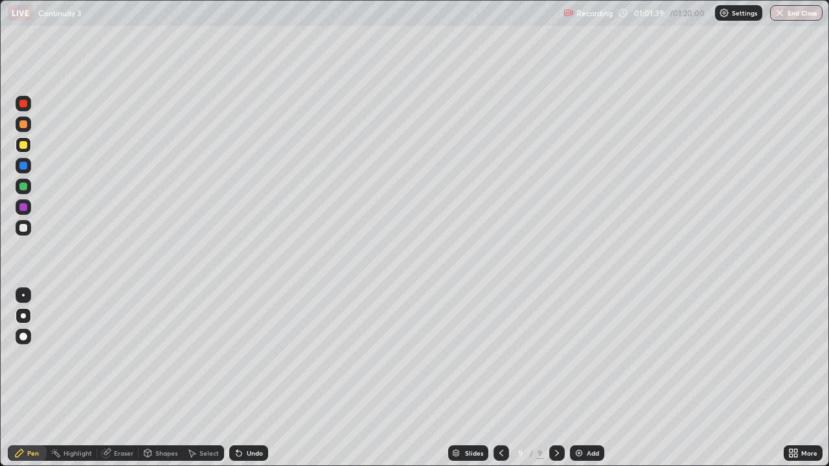
click at [247, 378] on div "Undo" at bounding box center [255, 453] width 16 height 6
click at [253, 378] on div "Undo" at bounding box center [255, 453] width 16 height 6
click at [23, 230] on div at bounding box center [23, 228] width 8 height 8
click at [24, 229] on div at bounding box center [23, 228] width 8 height 8
click at [122, 378] on div "Eraser" at bounding box center [123, 453] width 19 height 6
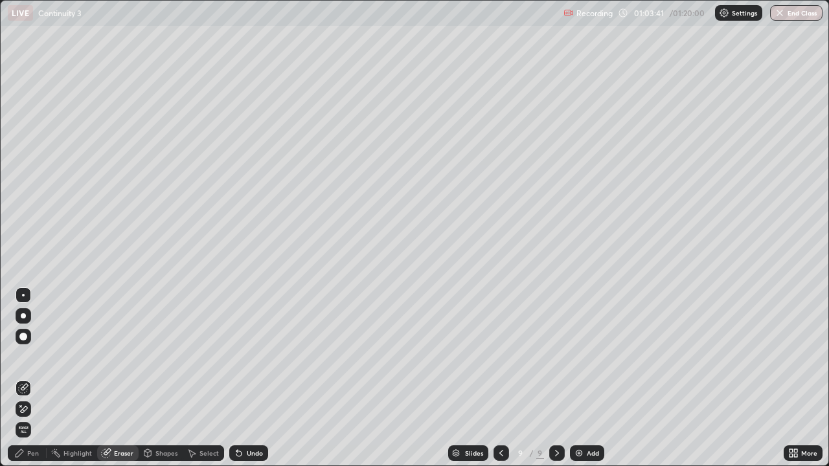
click at [35, 378] on div "Pen" at bounding box center [33, 453] width 12 height 6
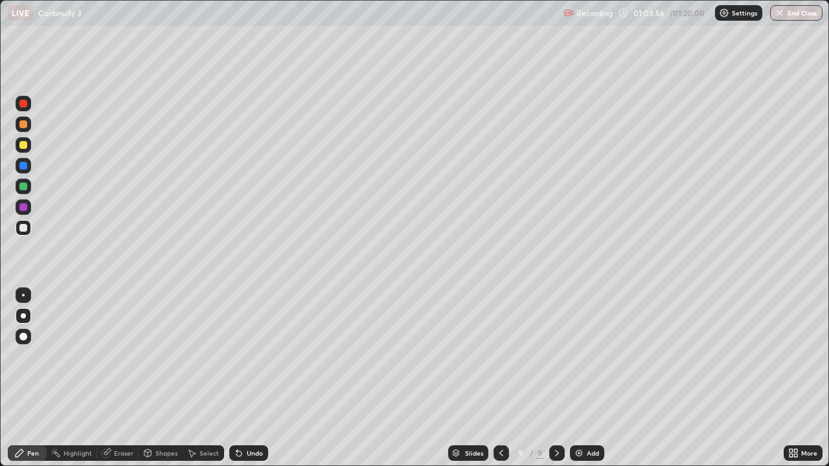
click at [249, 378] on div "Undo" at bounding box center [255, 453] width 16 height 6
click at [251, 378] on div "Undo" at bounding box center [255, 453] width 16 height 6
click at [253, 378] on div "Undo" at bounding box center [255, 453] width 16 height 6
click at [120, 378] on div "Eraser" at bounding box center [123, 453] width 19 height 6
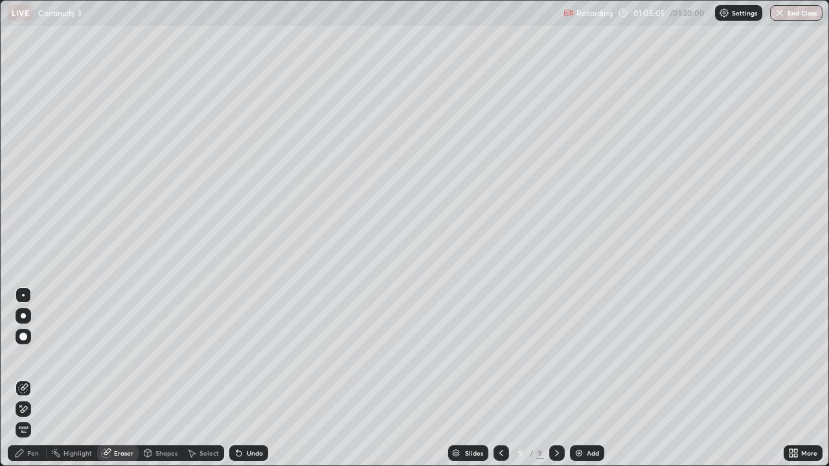
click at [34, 378] on div "Pen" at bounding box center [33, 453] width 12 height 6
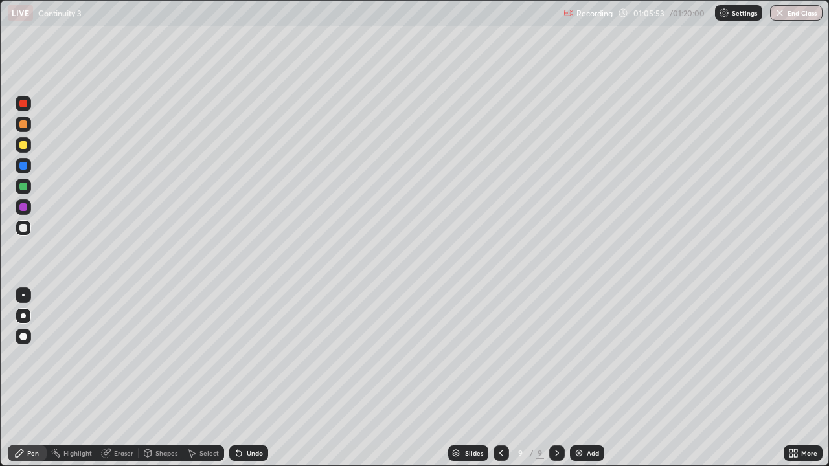
click at [125, 378] on div "Eraser" at bounding box center [123, 453] width 19 height 6
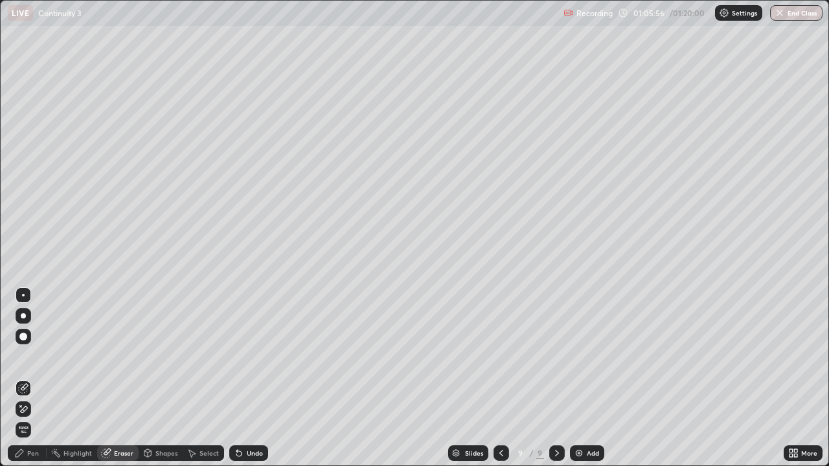
click at [30, 378] on div "Pen" at bounding box center [33, 453] width 12 height 6
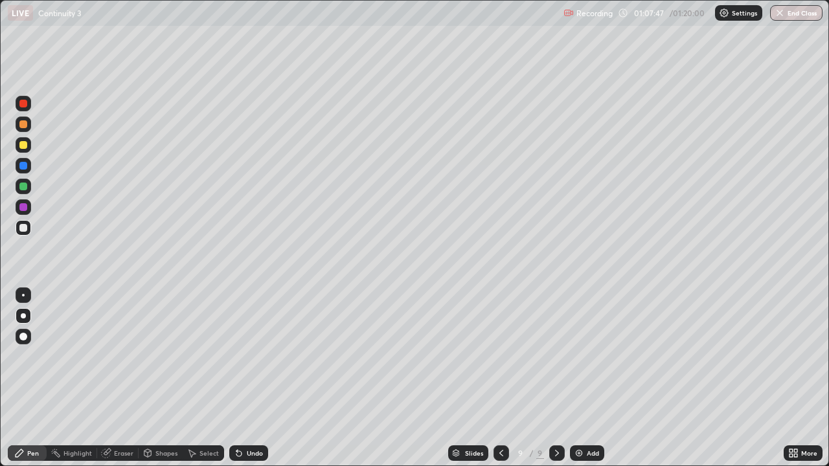
click at [554, 378] on icon at bounding box center [557, 453] width 10 height 10
click at [578, 378] on img at bounding box center [579, 453] width 10 height 10
click at [27, 146] on div at bounding box center [24, 145] width 16 height 16
click at [251, 378] on div "Undo" at bounding box center [255, 453] width 16 height 6
click at [123, 378] on div "Eraser" at bounding box center [123, 453] width 19 height 6
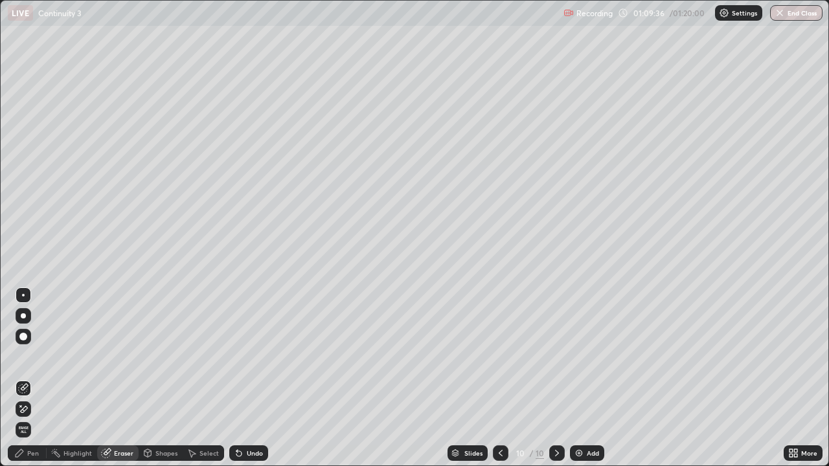
click at [36, 378] on div "Pen" at bounding box center [33, 453] width 12 height 6
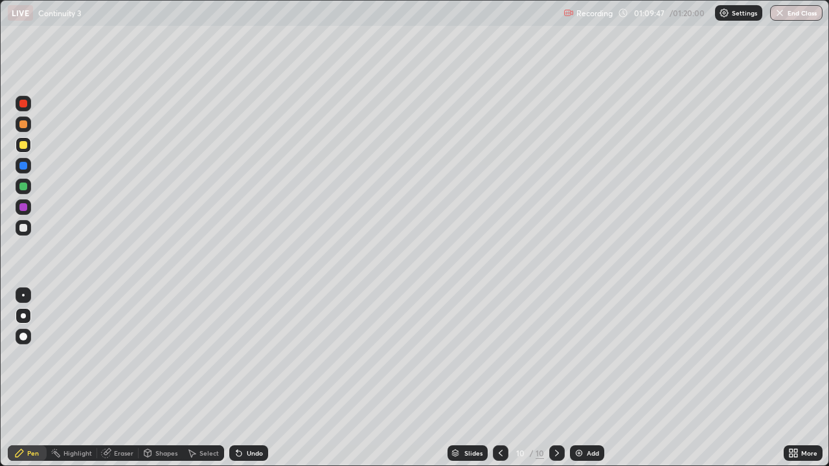
click at [26, 229] on div at bounding box center [23, 228] width 8 height 8
click at [255, 378] on div "Undo" at bounding box center [255, 453] width 16 height 6
click at [257, 378] on div "Undo" at bounding box center [248, 453] width 39 height 16
click at [254, 378] on div "Undo" at bounding box center [255, 453] width 16 height 6
click at [123, 378] on div "Eraser" at bounding box center [123, 453] width 19 height 6
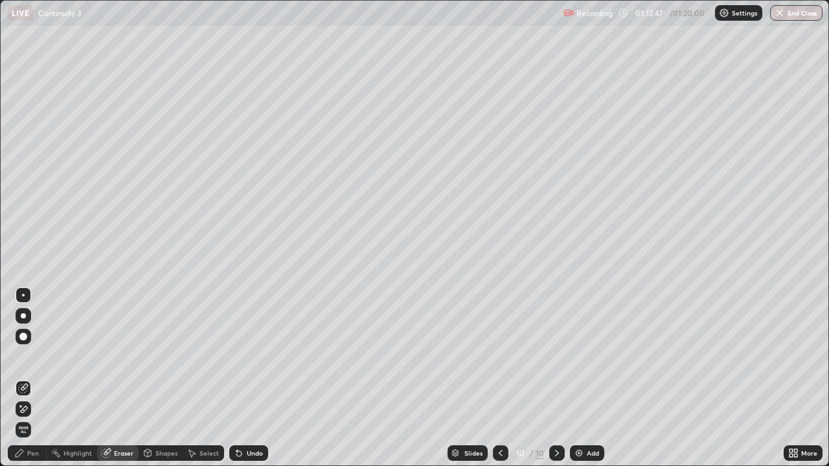
click at [37, 378] on div "Pen" at bounding box center [33, 453] width 12 height 6
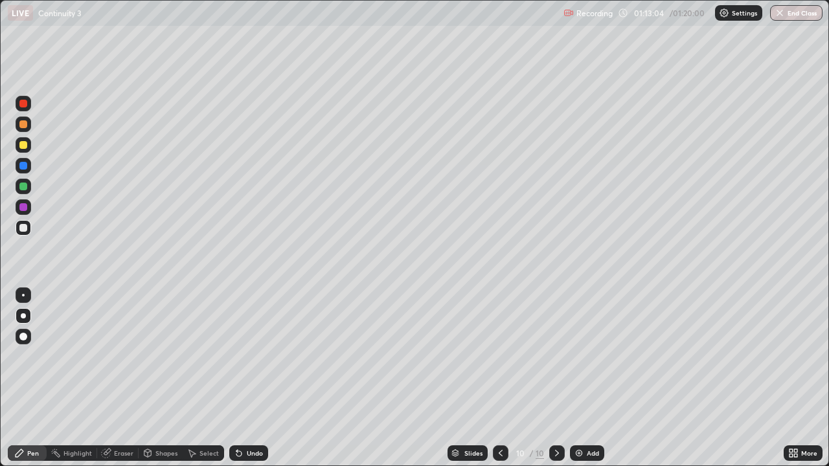
click at [120, 378] on div "Eraser" at bounding box center [123, 453] width 19 height 6
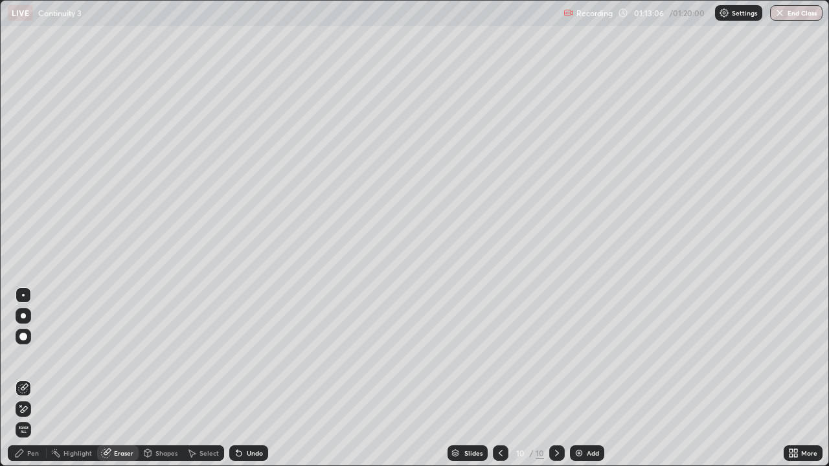
click at [30, 378] on div "Pen" at bounding box center [33, 453] width 12 height 6
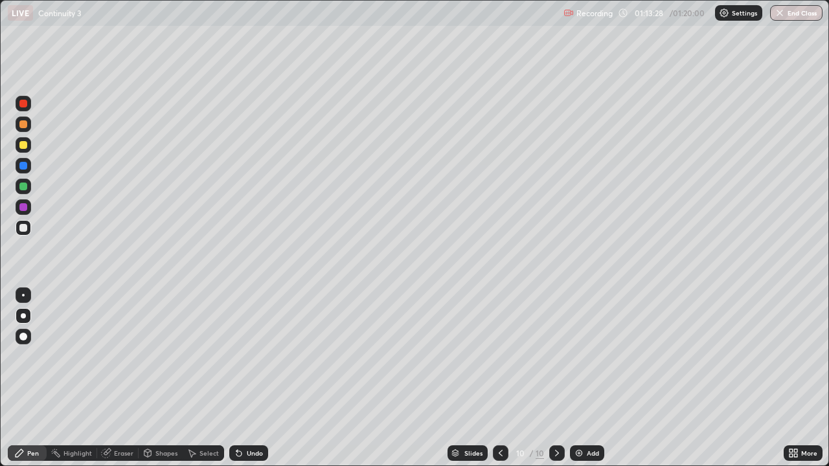
click at [120, 378] on div "Eraser" at bounding box center [123, 453] width 19 height 6
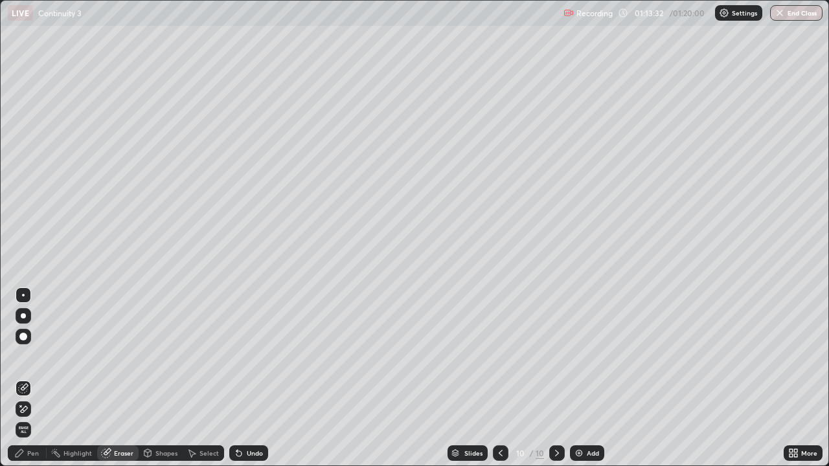
click at [35, 378] on div "Pen" at bounding box center [27, 453] width 39 height 16
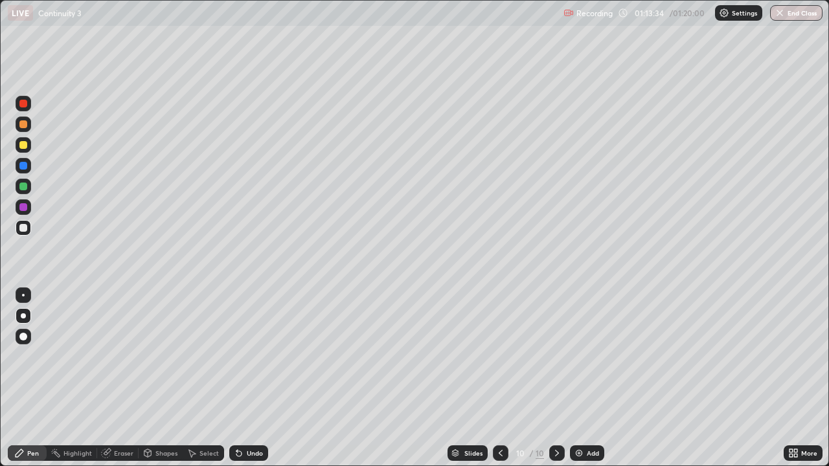
click at [24, 146] on div at bounding box center [23, 145] width 8 height 8
click at [118, 378] on div "Eraser" at bounding box center [123, 453] width 19 height 6
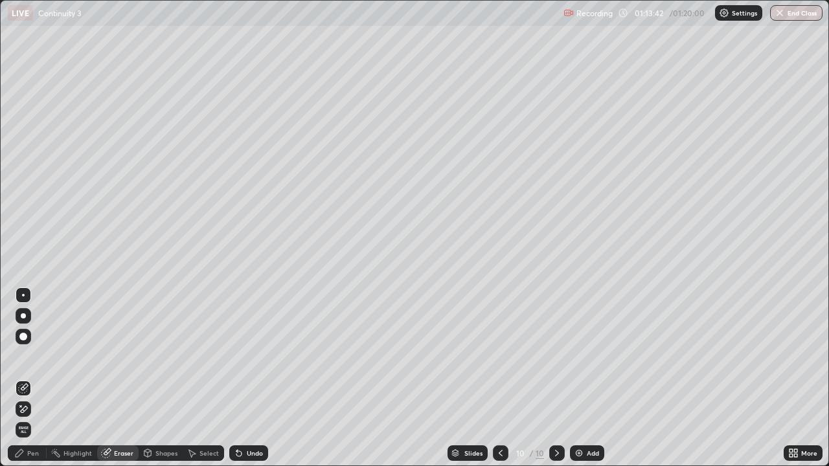
click at [30, 378] on div "Pen" at bounding box center [33, 453] width 12 height 6
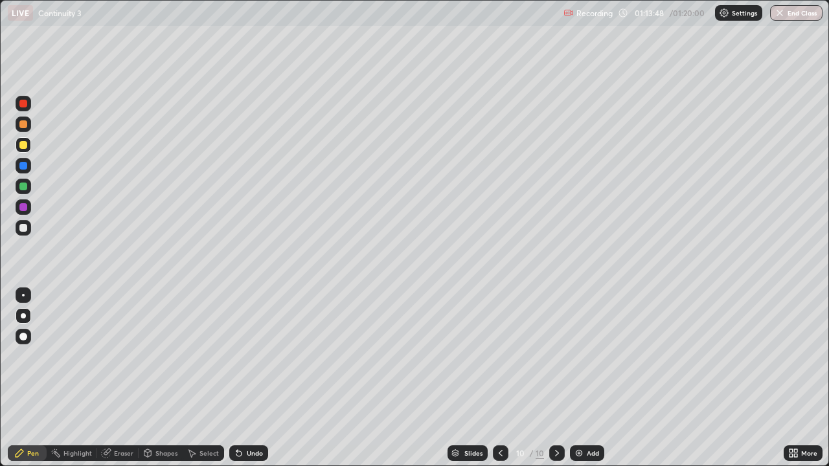
click at [25, 228] on div at bounding box center [23, 228] width 8 height 8
click at [114, 378] on div "Eraser" at bounding box center [123, 453] width 19 height 6
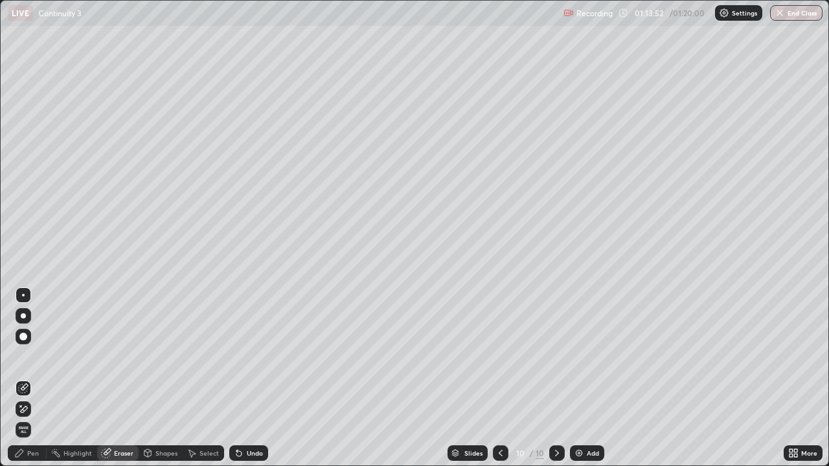
click at [33, 378] on div "Pen" at bounding box center [33, 453] width 12 height 6
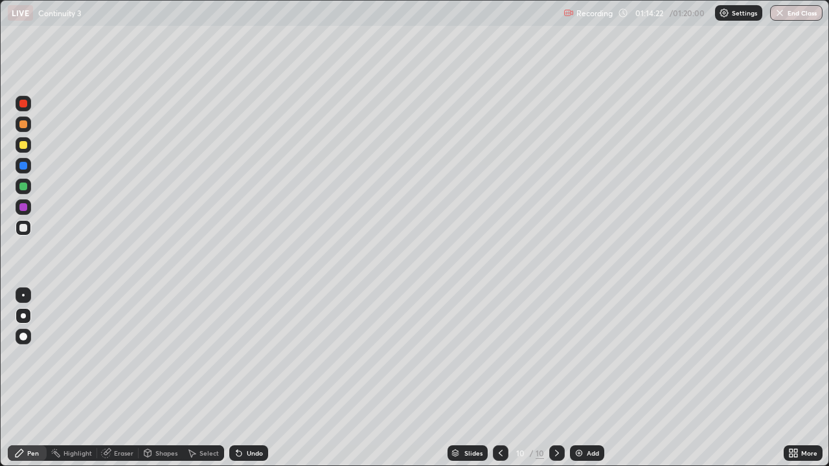
click at [26, 207] on div at bounding box center [23, 207] width 8 height 8
click at [249, 378] on div "Undo" at bounding box center [255, 453] width 16 height 6
click at [250, 378] on div "Undo" at bounding box center [255, 453] width 16 height 6
click at [251, 378] on div "Undo" at bounding box center [255, 453] width 16 height 6
click at [252, 378] on div "Undo" at bounding box center [255, 453] width 16 height 6
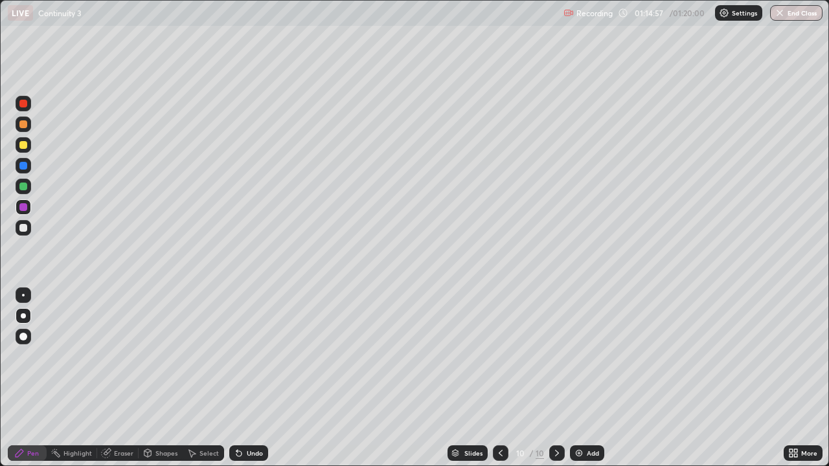
click at [122, 378] on div "Eraser" at bounding box center [123, 453] width 19 height 6
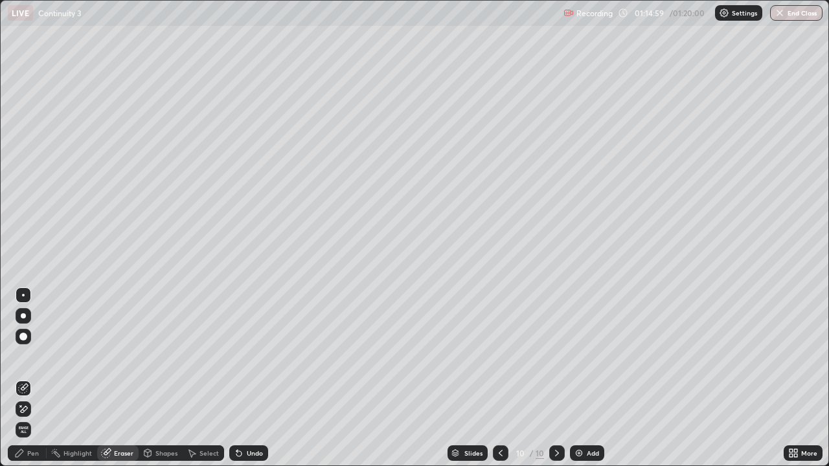
click at [34, 378] on div "Pen" at bounding box center [33, 453] width 12 height 6
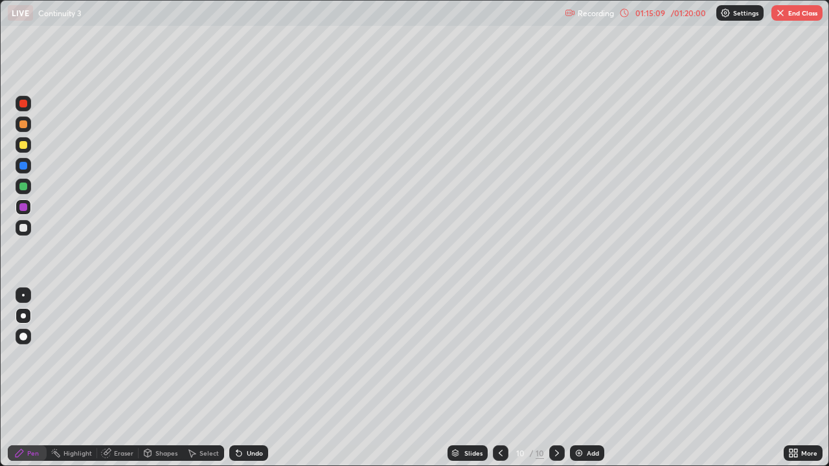
click at [22, 207] on div at bounding box center [23, 207] width 8 height 8
click at [23, 188] on div at bounding box center [23, 187] width 8 height 8
click at [23, 208] on div at bounding box center [23, 207] width 8 height 8
click at [25, 227] on div at bounding box center [23, 228] width 8 height 8
click at [25, 170] on div at bounding box center [24, 166] width 16 height 16
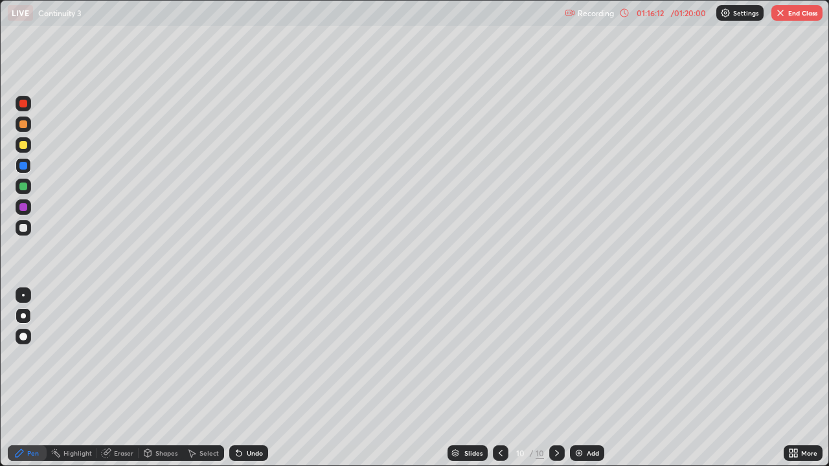
click at [237, 378] on icon at bounding box center [238, 453] width 5 height 5
click at [240, 378] on div "Undo" at bounding box center [246, 453] width 44 height 26
click at [24, 144] on div at bounding box center [23, 145] width 8 height 8
click at [21, 104] on div at bounding box center [23, 104] width 8 height 8
click at [24, 125] on div at bounding box center [23, 124] width 8 height 8
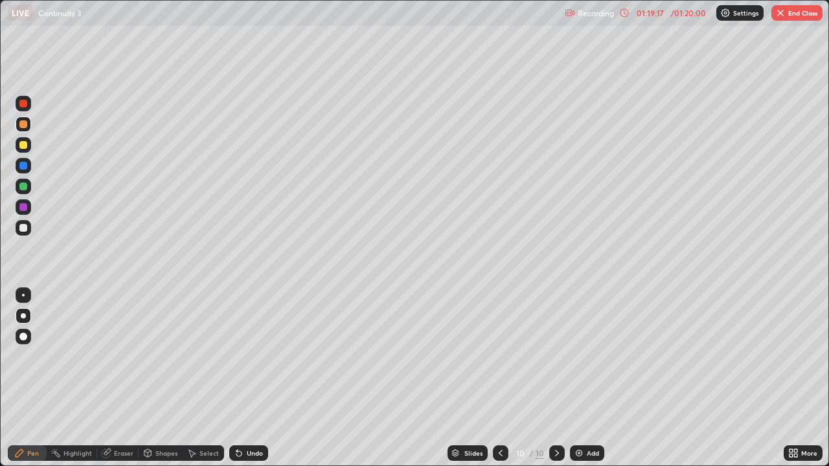
click at [24, 185] on div at bounding box center [23, 187] width 8 height 8
click at [25, 227] on div at bounding box center [23, 228] width 8 height 8
click at [23, 105] on div at bounding box center [23, 104] width 8 height 8
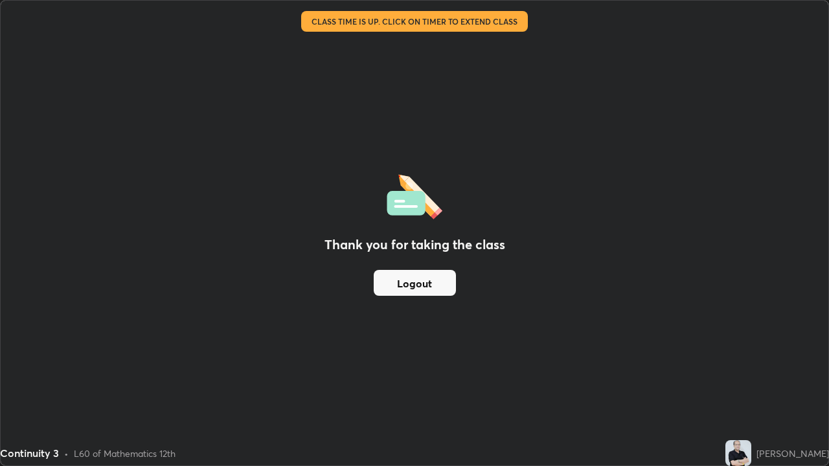
click at [409, 284] on button "Logout" at bounding box center [415, 283] width 82 height 26
